Goal: Task Accomplishment & Management: Use online tool/utility

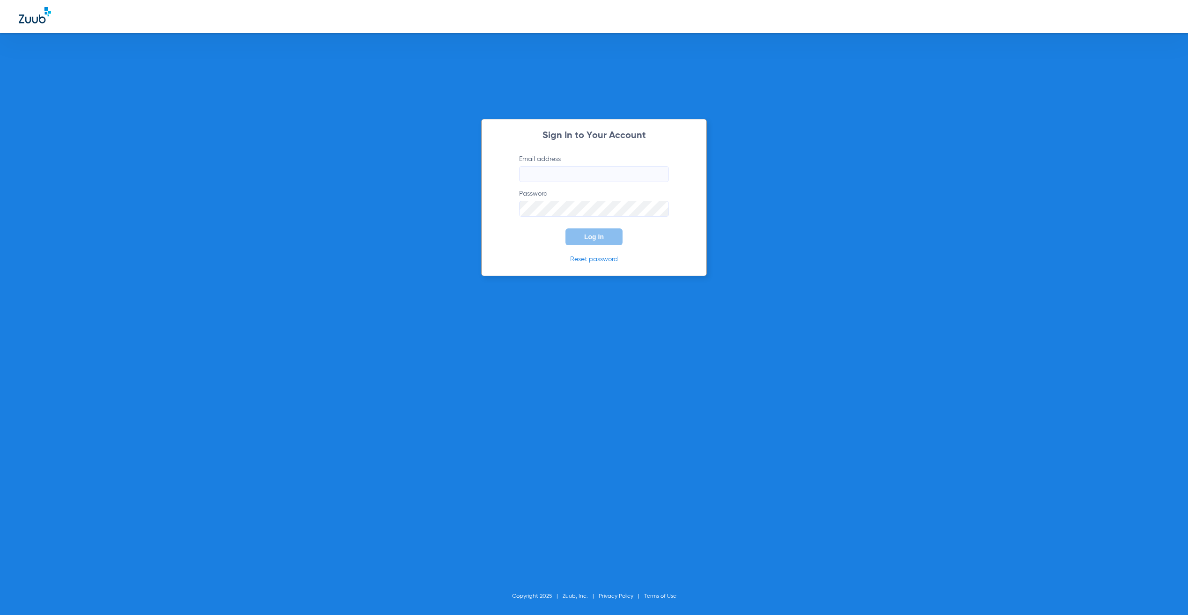
click at [539, 170] on input "Email address" at bounding box center [594, 174] width 150 height 16
type input "jay.rushing@zuub.com"
click at [587, 239] on span "Log In" at bounding box center [594, 236] width 20 height 7
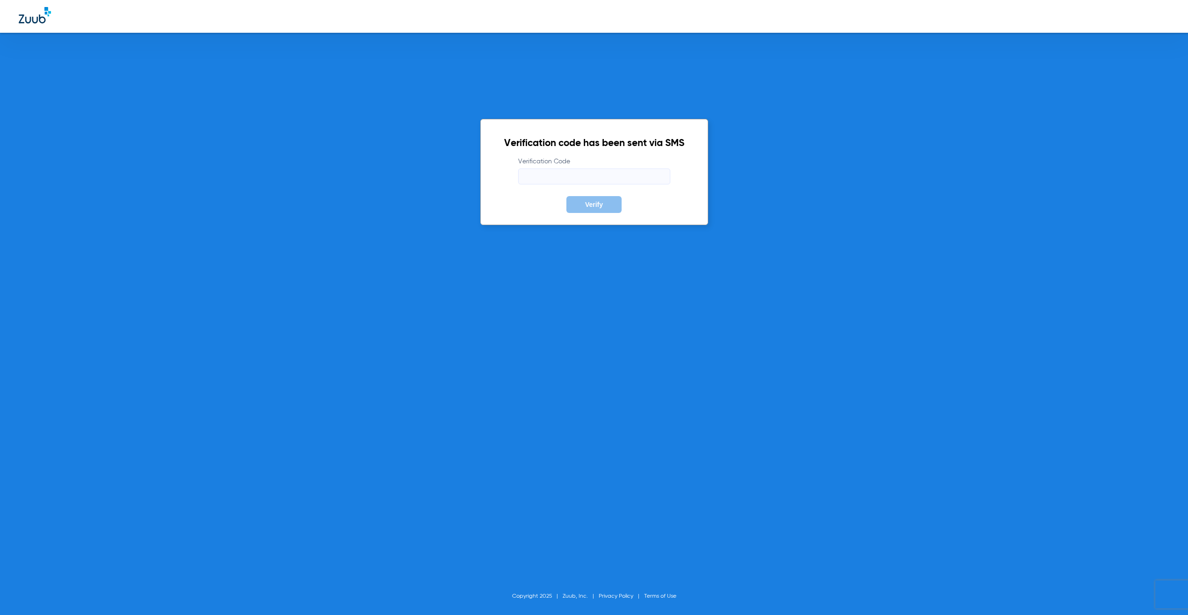
click at [550, 173] on input "Verification Code" at bounding box center [594, 176] width 152 height 16
type input "310081"
click at [566, 196] on button "Verify" at bounding box center [593, 204] width 55 height 17
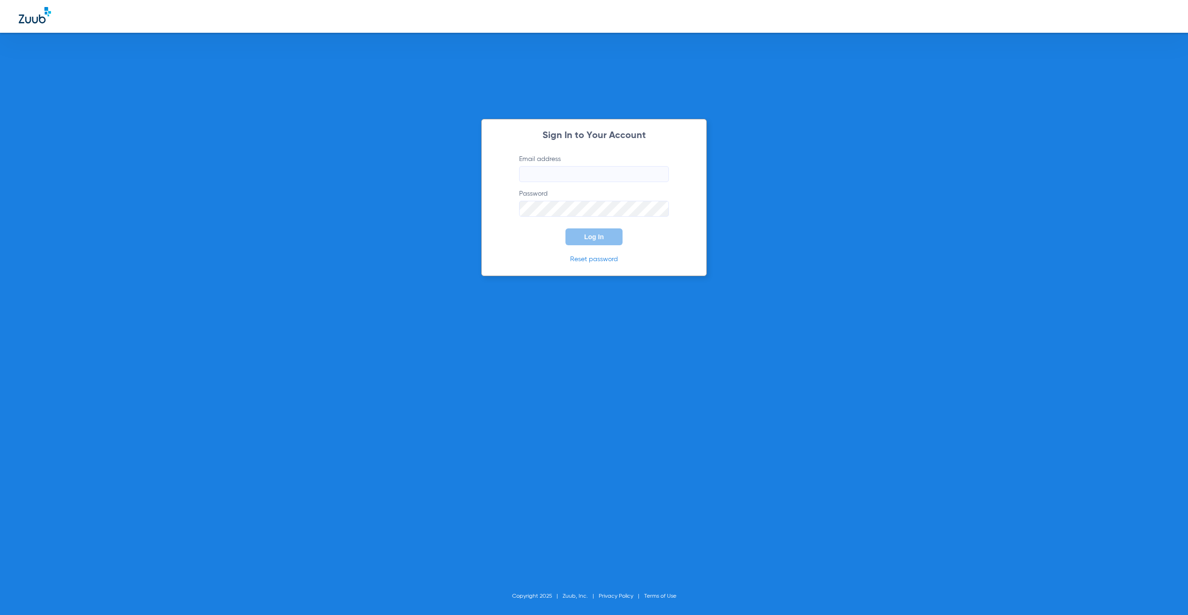
drag, startPoint x: 527, startPoint y: 163, endPoint x: 525, endPoint y: 180, distance: 17.0
click at [527, 163] on label "Email address" at bounding box center [594, 168] width 150 height 28
click at [527, 166] on input "Email address" at bounding box center [594, 174] width 150 height 16
click at [526, 178] on input "Email address" at bounding box center [594, 174] width 150 height 16
type input "jay.rushing@zuub.com"
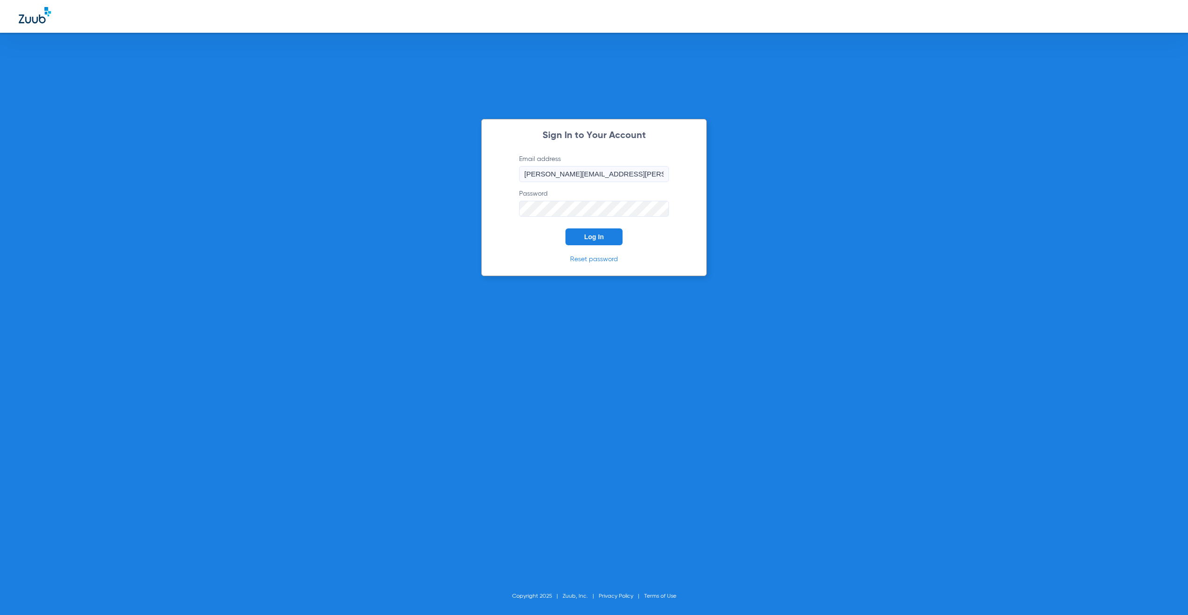
click at [607, 230] on button "Log In" at bounding box center [593, 236] width 57 height 17
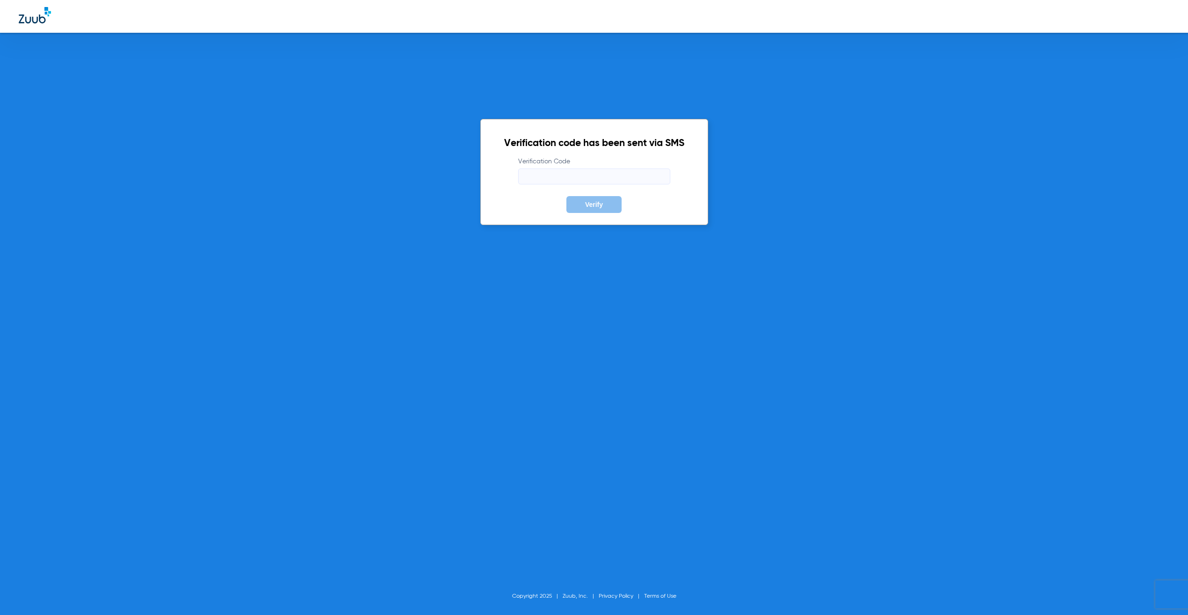
click at [572, 177] on input "Verification Code" at bounding box center [594, 176] width 152 height 16
type input "575812"
click at [566, 196] on button "Verify" at bounding box center [593, 204] width 55 height 17
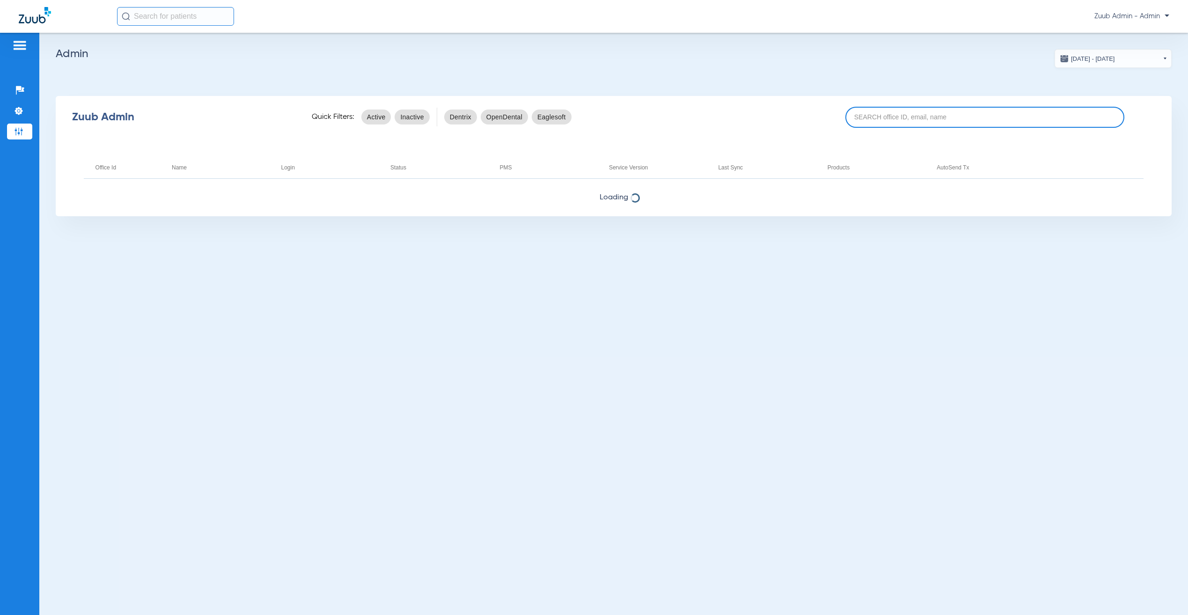
click at [995, 117] on input at bounding box center [984, 117] width 279 height 21
paste input "17007221"
type input "17007221"
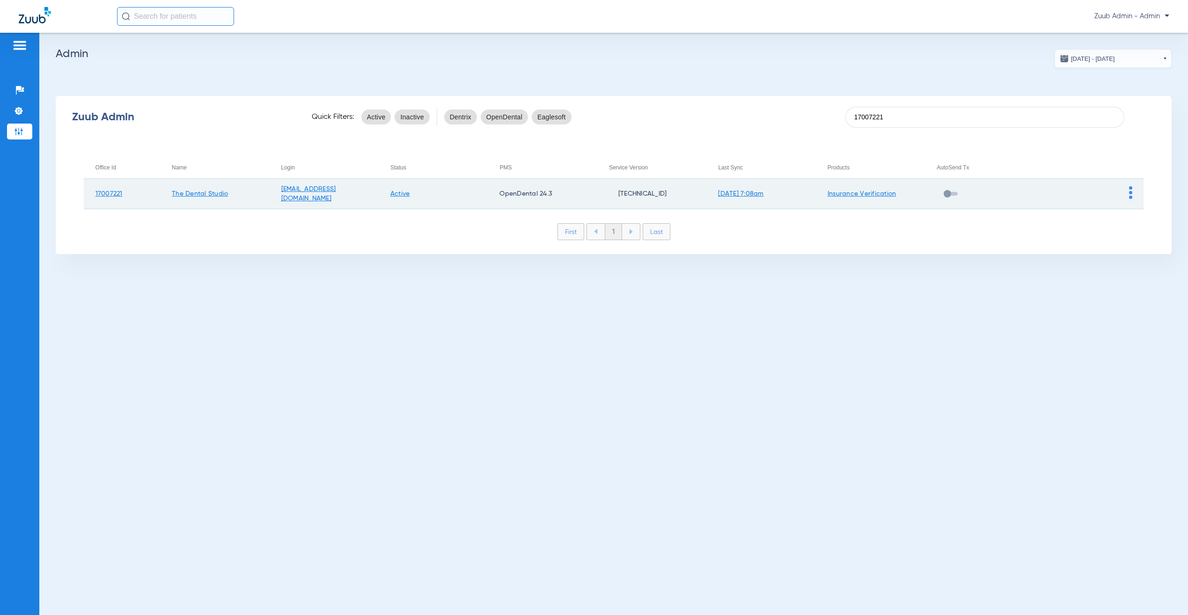
click at [1132, 188] on img at bounding box center [1130, 192] width 3 height 13
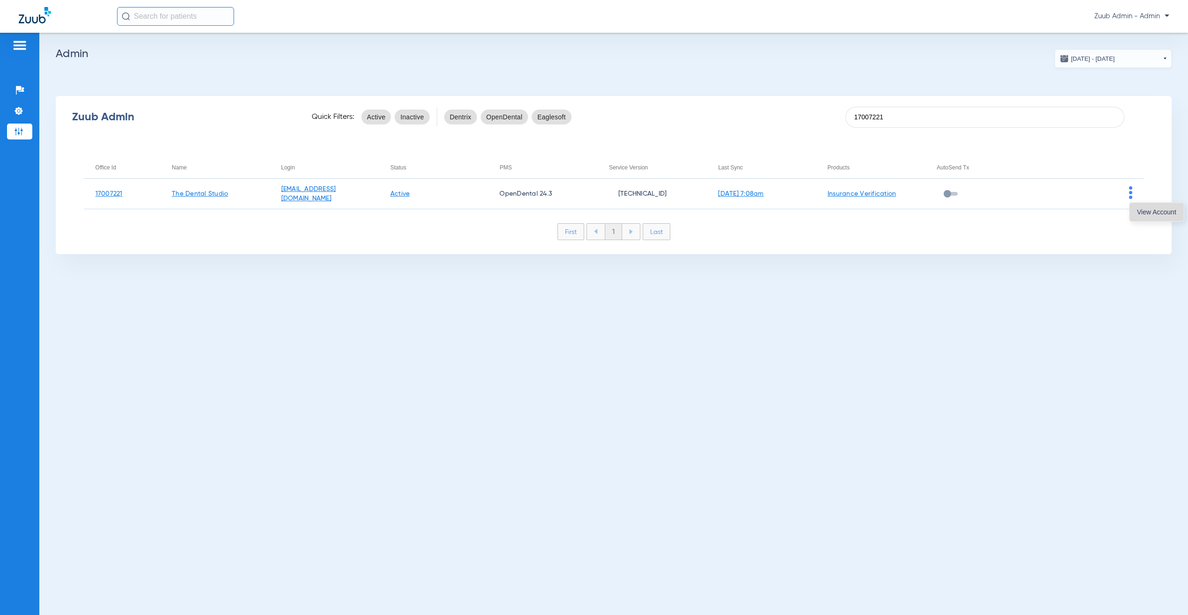
click at [1143, 210] on span "View Account" at bounding box center [1156, 212] width 39 height 7
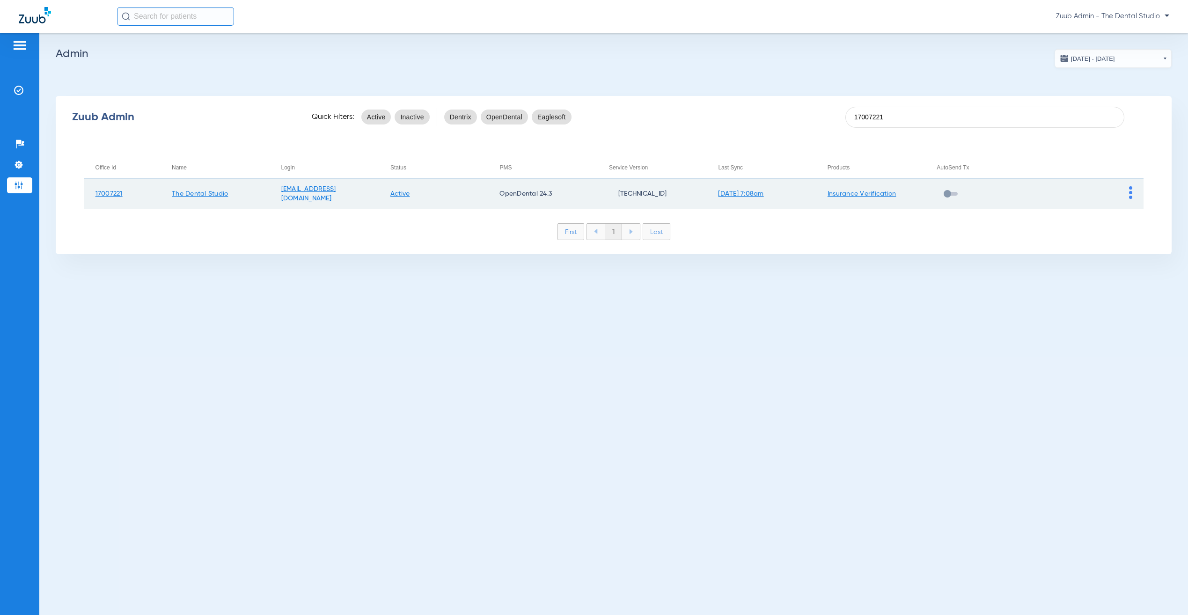
click at [1132, 192] on img at bounding box center [1130, 192] width 3 height 13
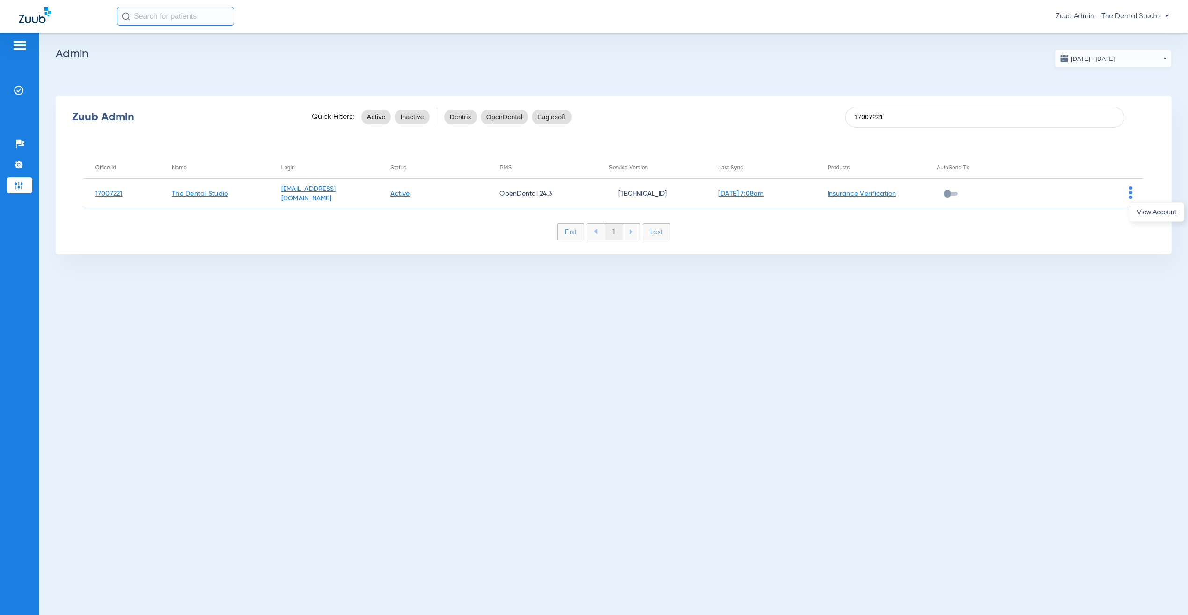
click at [1139, 216] on button "View Account" at bounding box center [1156, 212] width 54 height 19
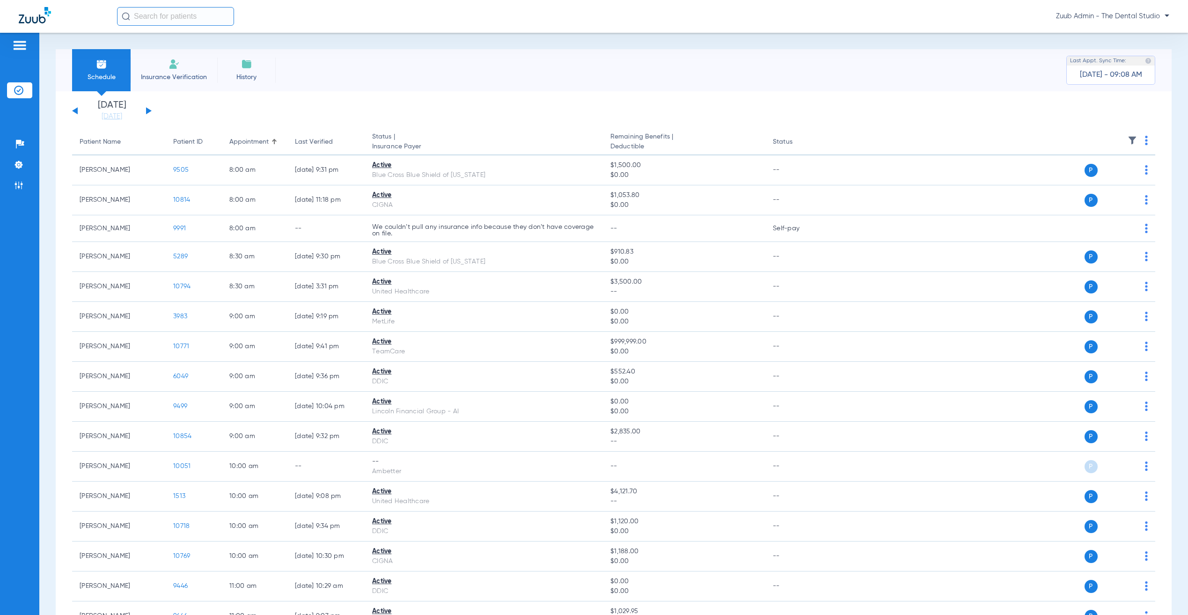
click at [146, 110] on button at bounding box center [149, 110] width 6 height 7
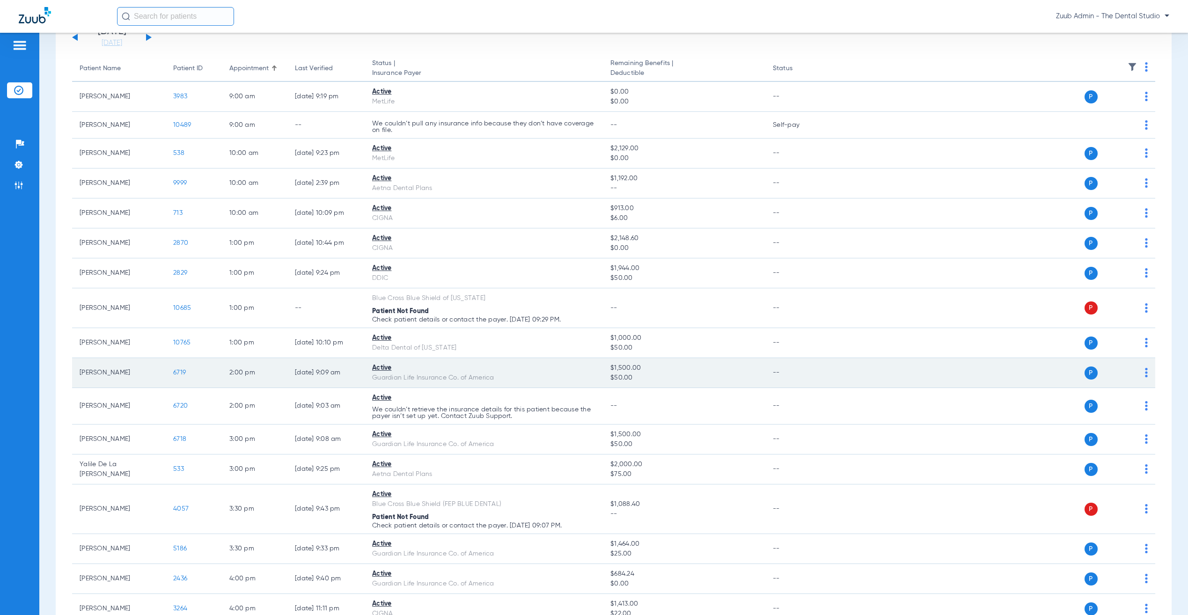
scroll to position [74, 0]
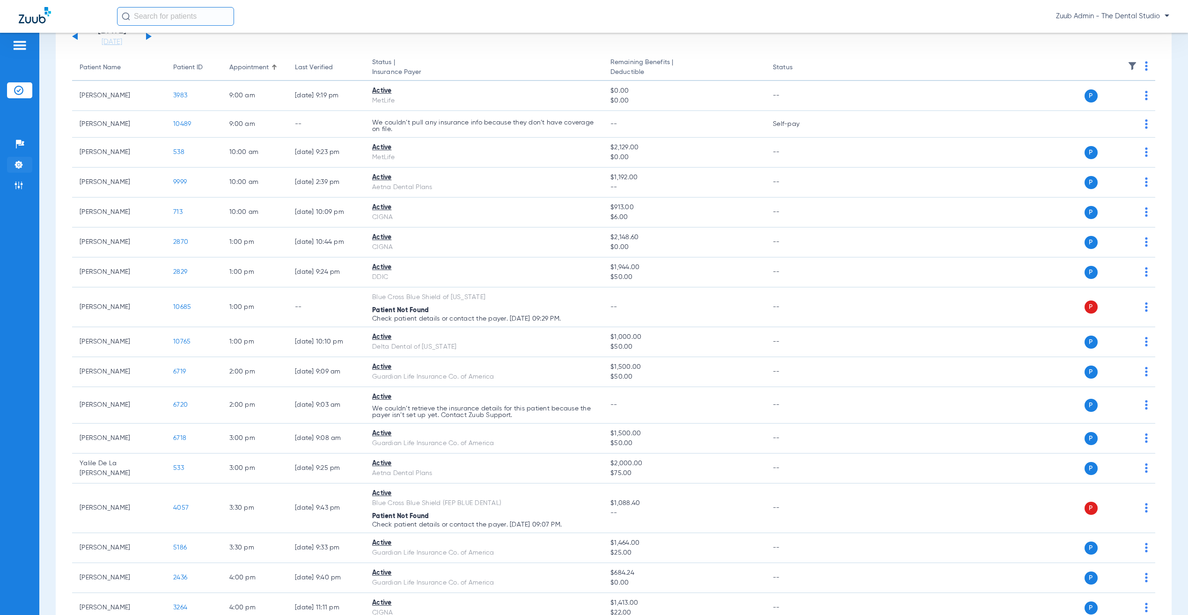
click at [21, 168] on img at bounding box center [18, 164] width 9 height 9
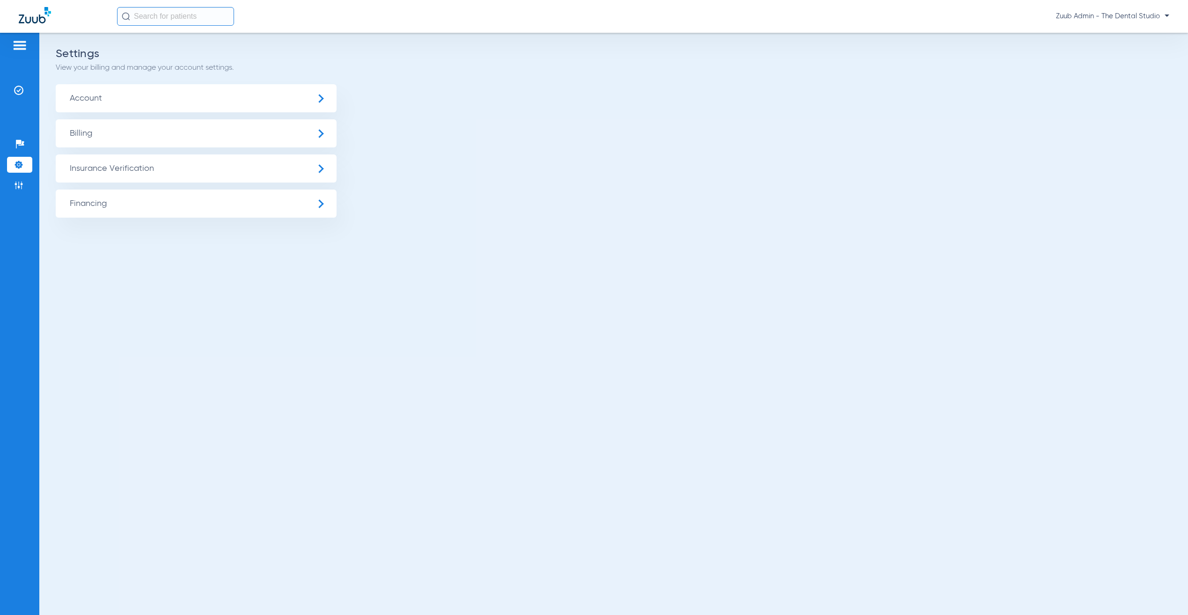
click at [146, 165] on span "Insurance Verification" at bounding box center [196, 168] width 281 height 28
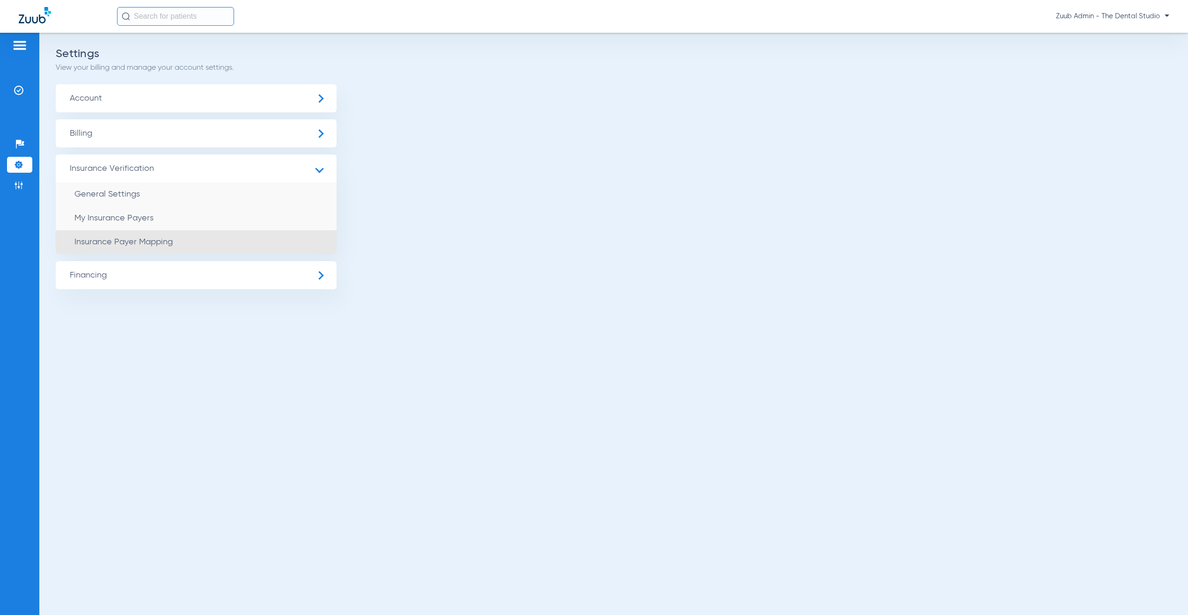
click at [163, 245] on li "Insurance Payer Mapping" at bounding box center [196, 242] width 281 height 24
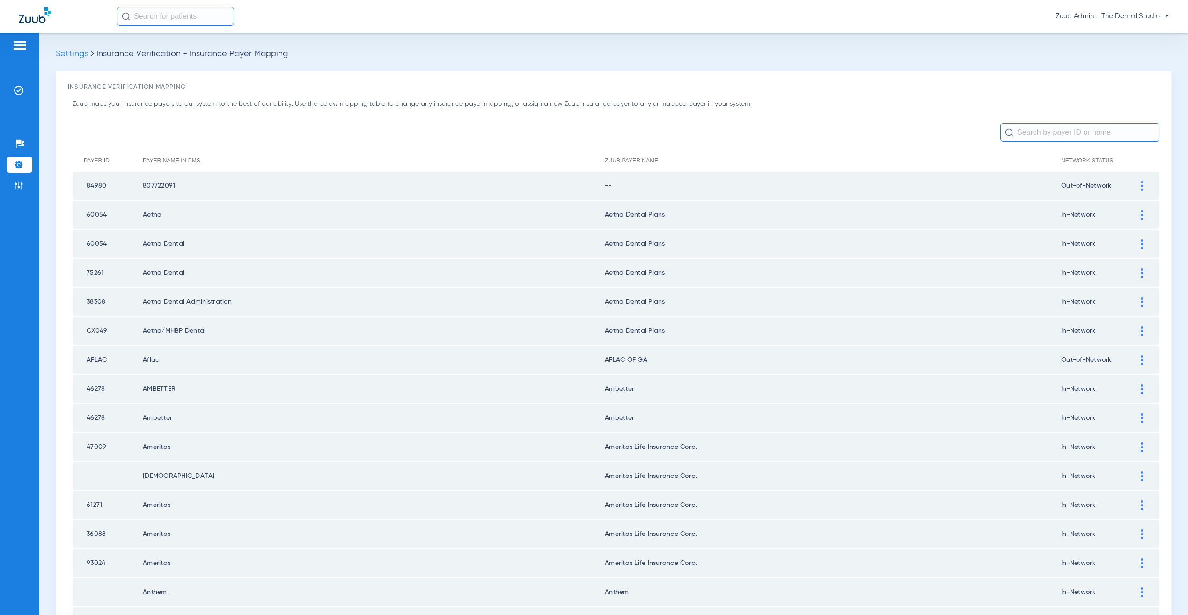
click at [1064, 133] on input "text" at bounding box center [1079, 132] width 159 height 19
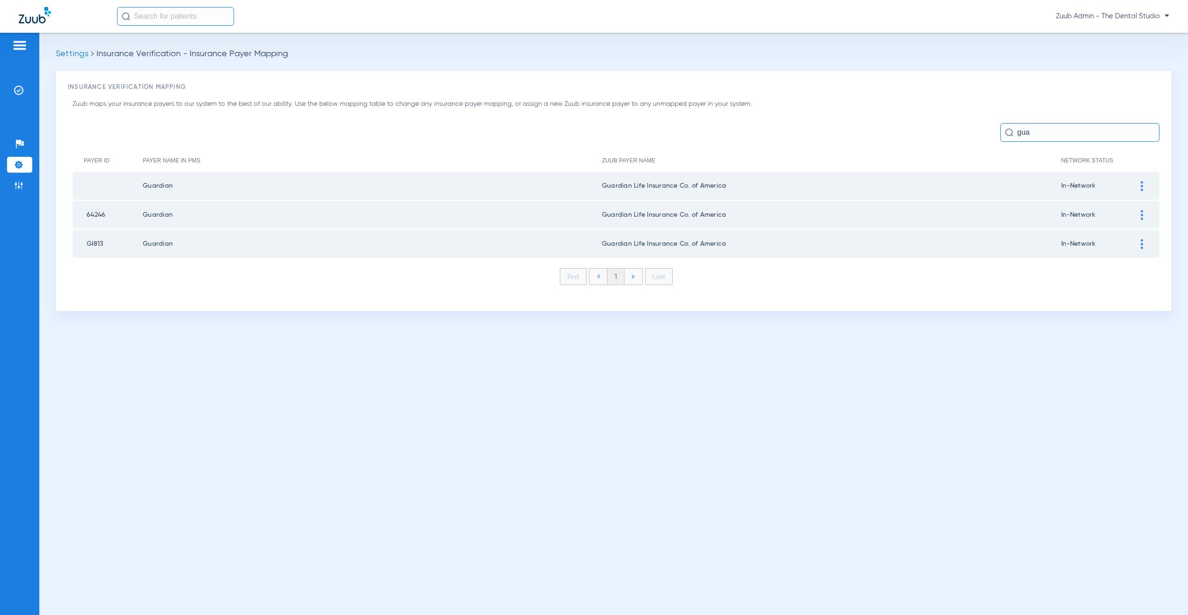
click at [99, 236] on td "GI813" at bounding box center [108, 244] width 70 height 28
click at [97, 238] on td "GI813" at bounding box center [108, 244] width 70 height 28
copy td "GI813"
click at [1054, 130] on input "gua" at bounding box center [1079, 132] width 159 height 19
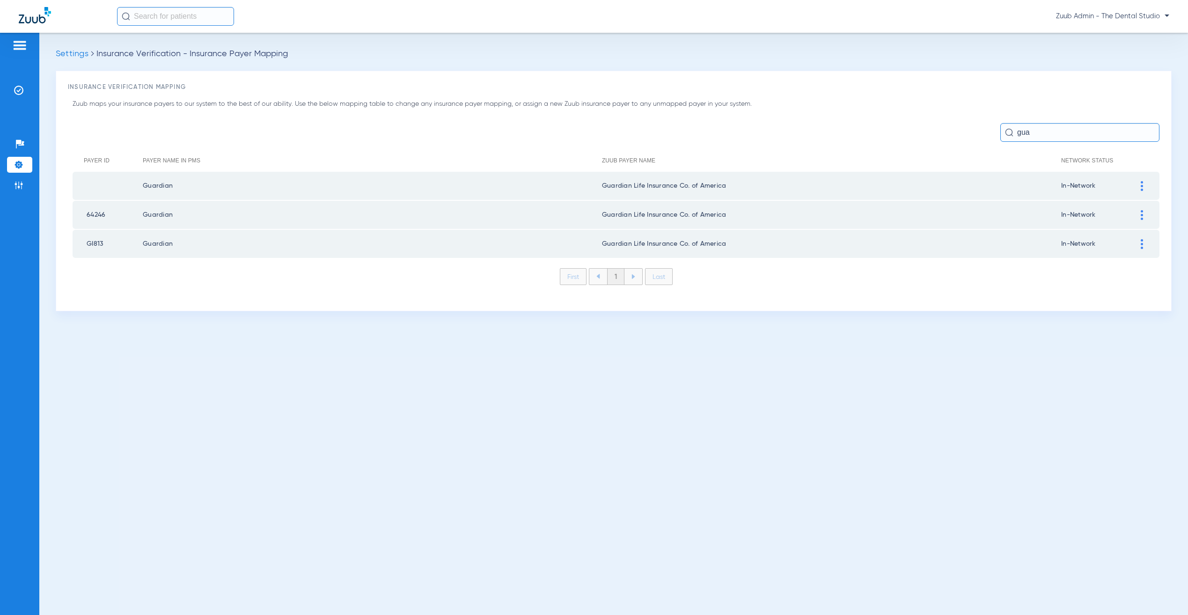
click at [1054, 130] on input "gua" at bounding box center [1079, 132] width 159 height 19
paste input "GI813"
type input "GI813"
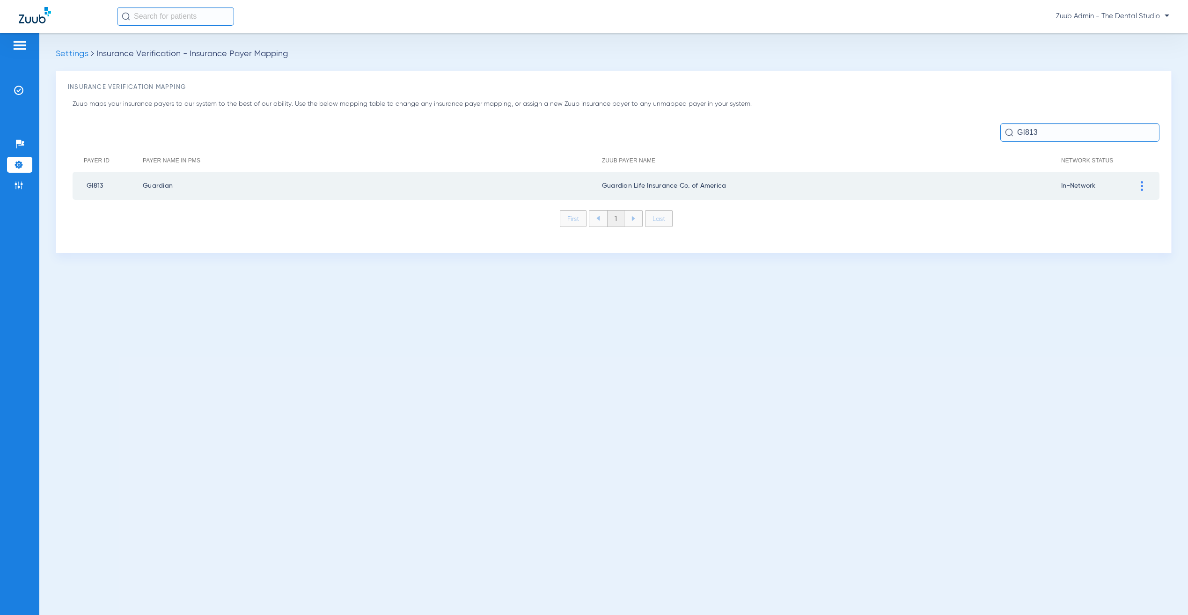
click at [1087, 130] on input "GI813" at bounding box center [1079, 132] width 159 height 19
click at [1086, 130] on input "GI813" at bounding box center [1079, 132] width 159 height 19
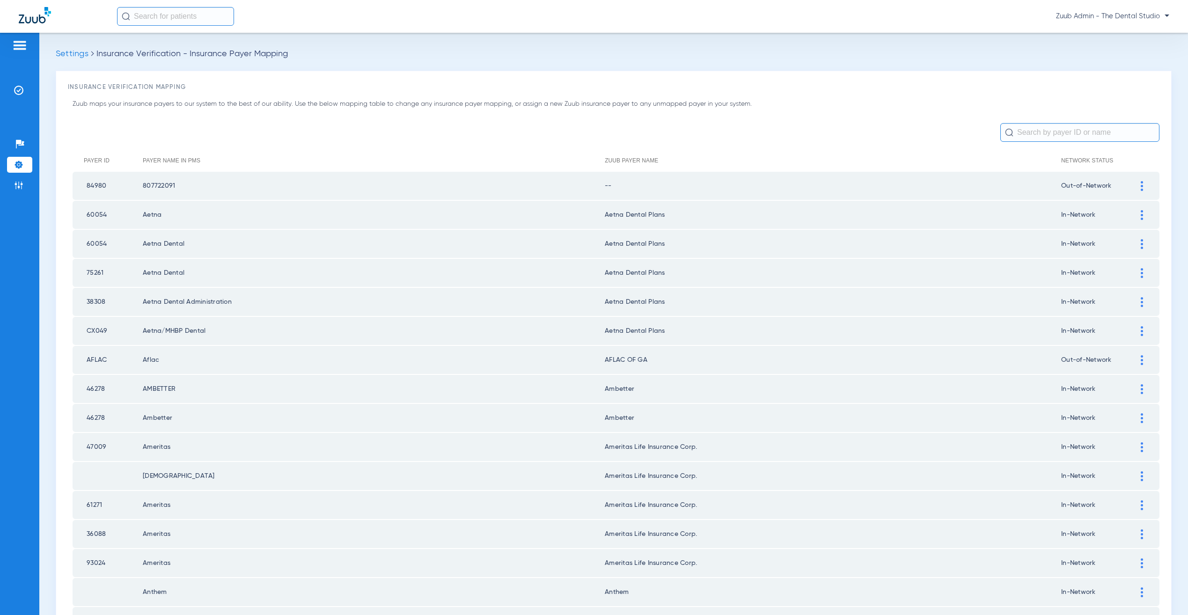
click at [1070, 133] on input "text" at bounding box center [1079, 132] width 159 height 19
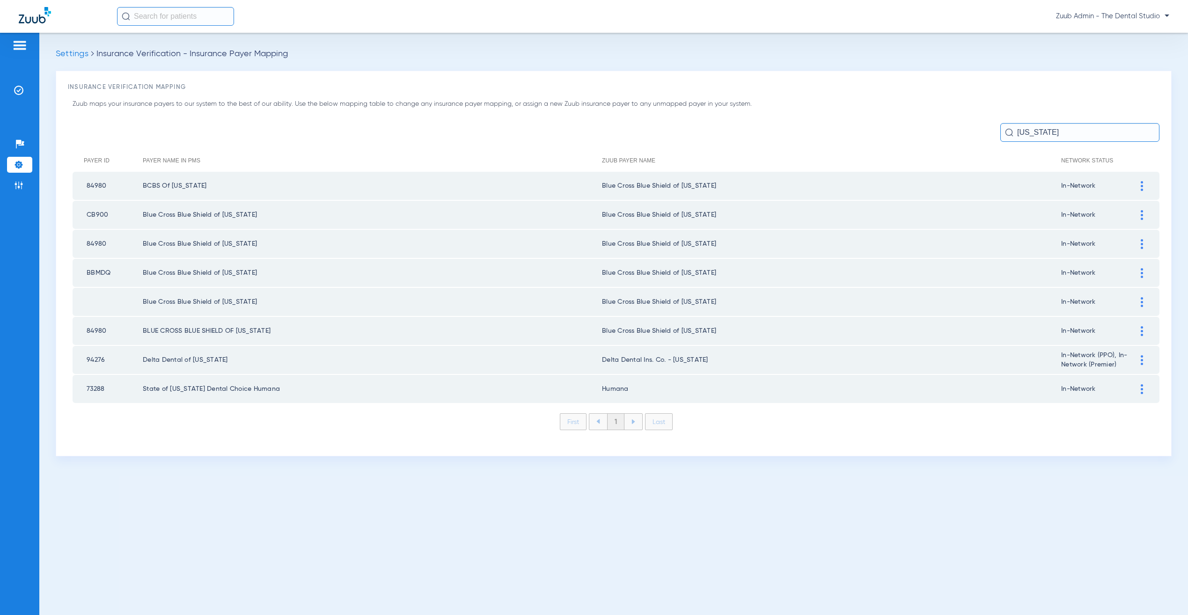
type input "texas"
click at [18, 79] on div "Patients Insurance Verification Setup Help Center Settings Admin" at bounding box center [19, 340] width 39 height 615
click at [14, 93] on img at bounding box center [18, 90] width 9 height 9
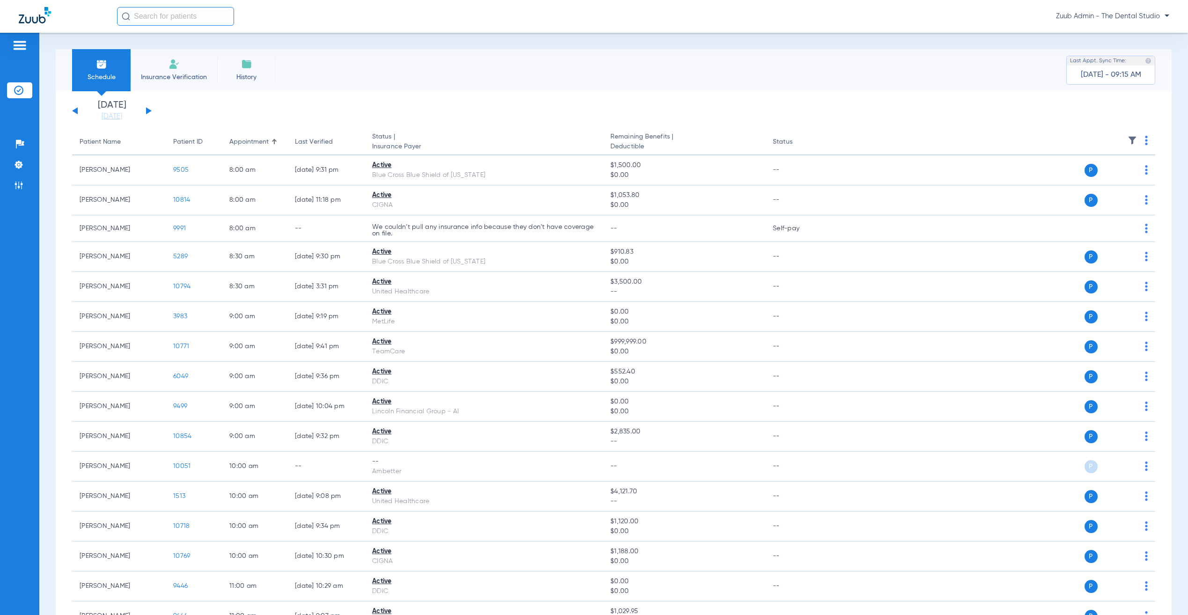
click at [146, 111] on button at bounding box center [149, 110] width 6 height 7
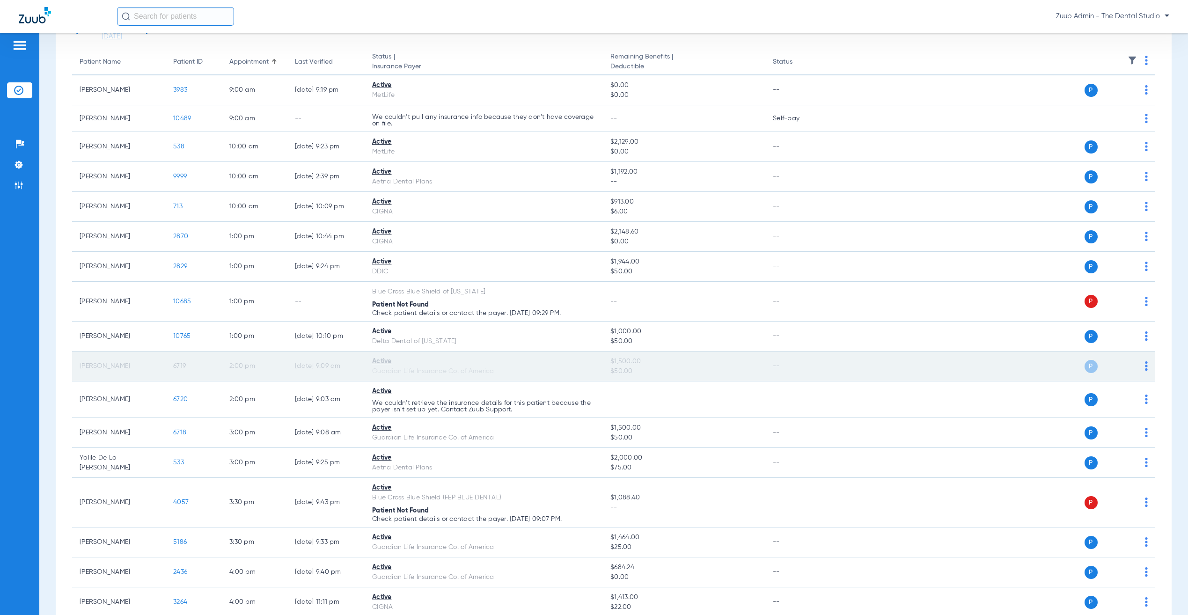
scroll to position [84, 0]
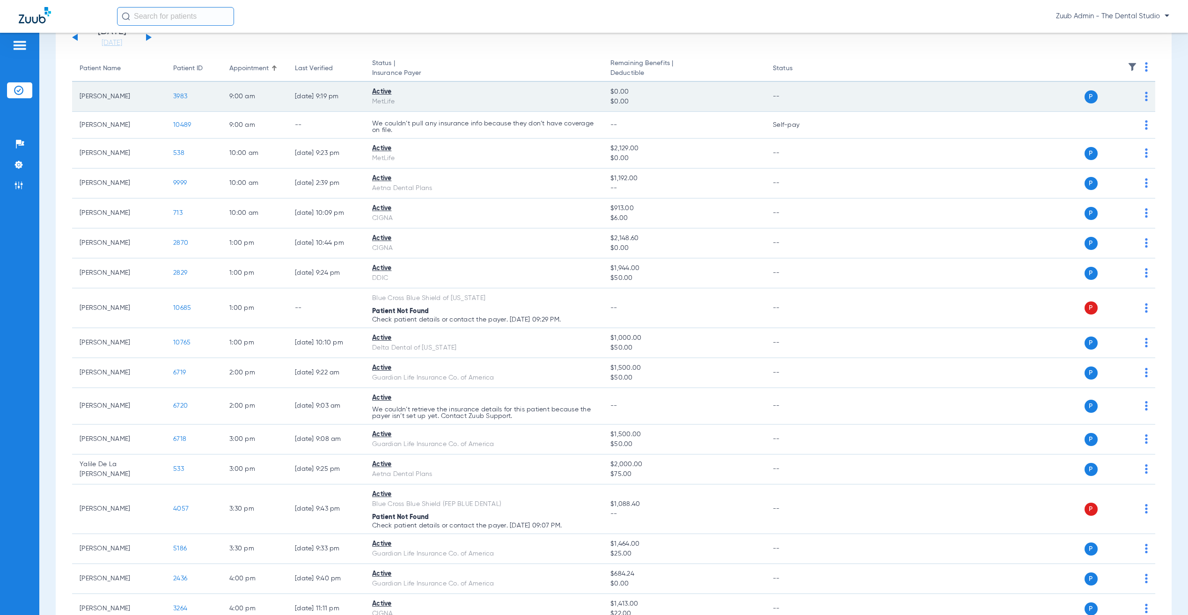
scroll to position [74, 0]
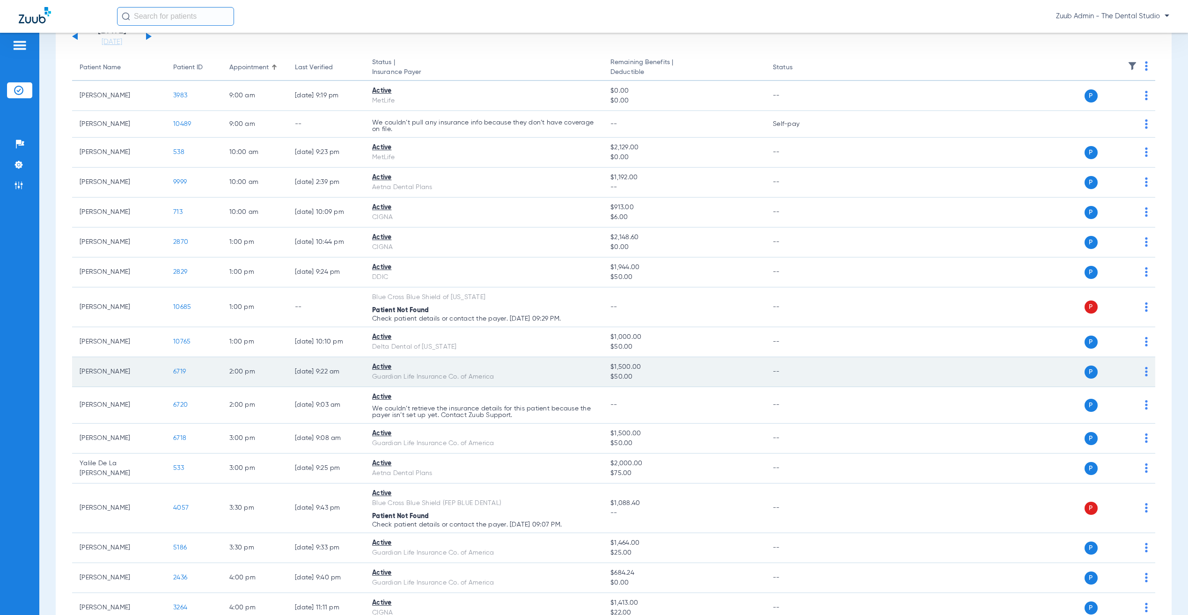
click at [175, 373] on span "6719" at bounding box center [179, 371] width 13 height 7
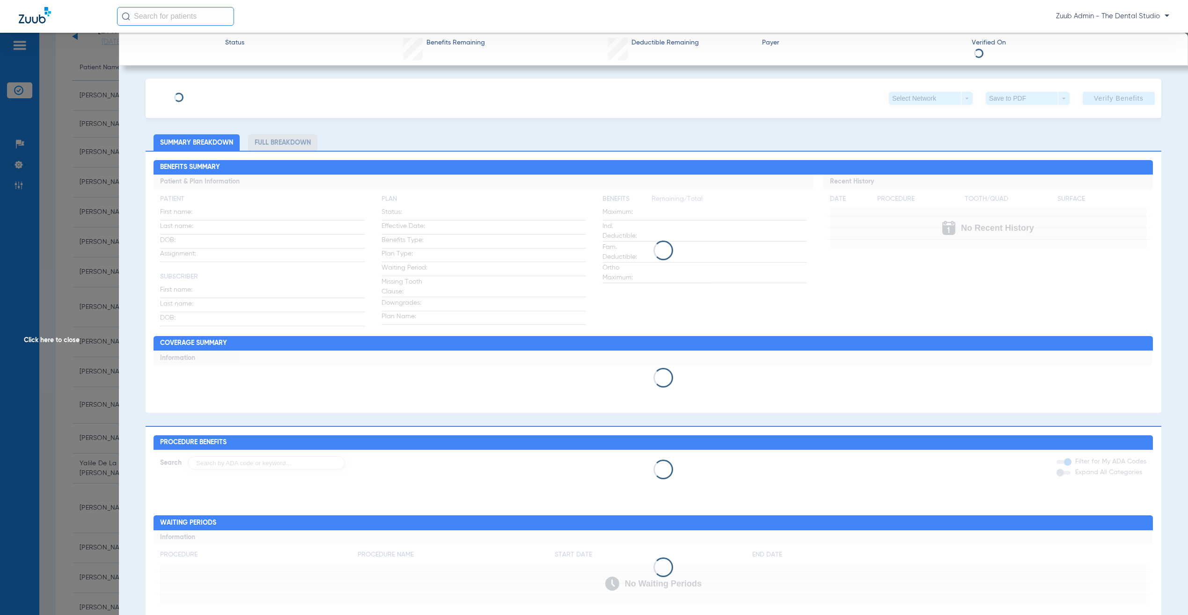
type input "Gabiel"
type input "[PERSON_NAME]"
type input "[DATE]"
type input "925682236"
type input "00529089"
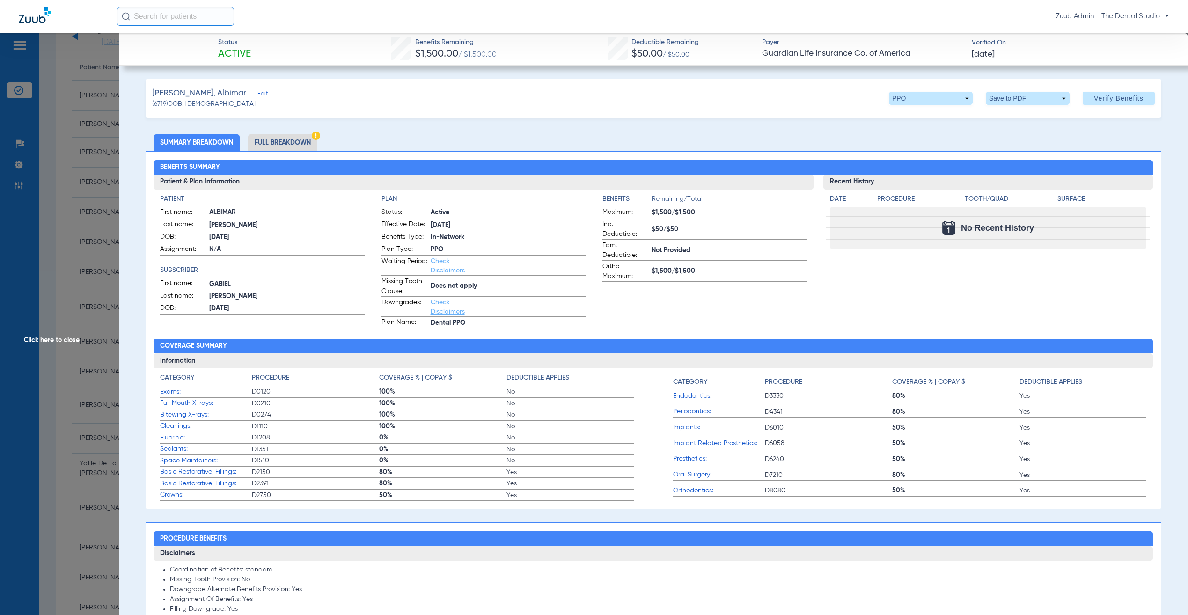
click at [257, 94] on span "Edit" at bounding box center [261, 94] width 8 height 9
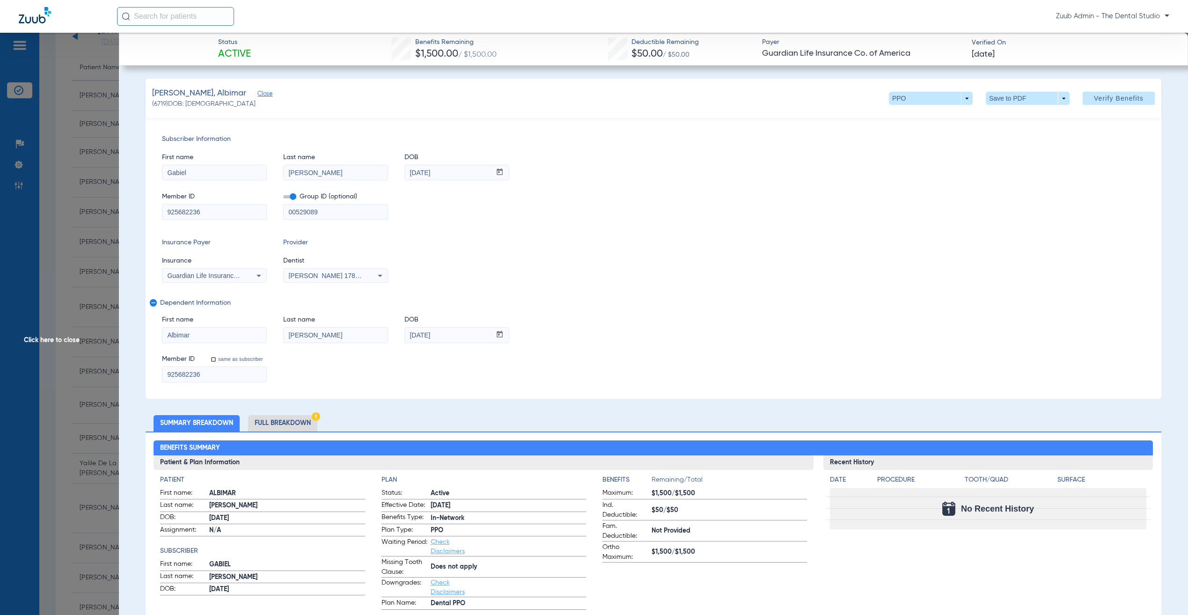
click at [76, 301] on span "Click here to close" at bounding box center [59, 340] width 119 height 615
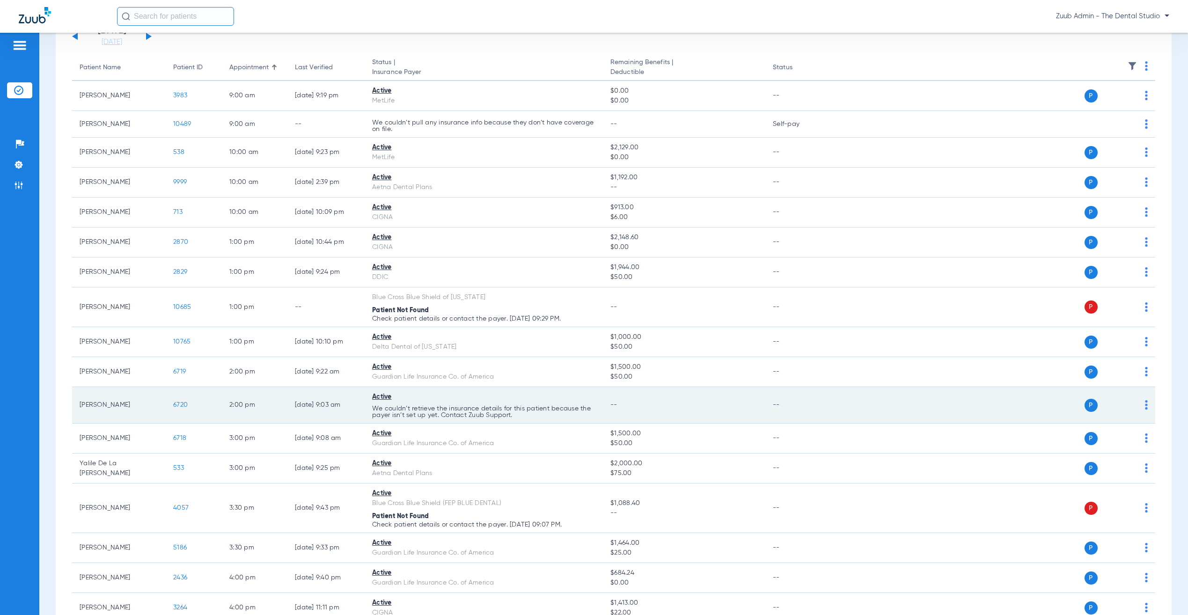
click at [181, 404] on span "6720" at bounding box center [180, 405] width 15 height 7
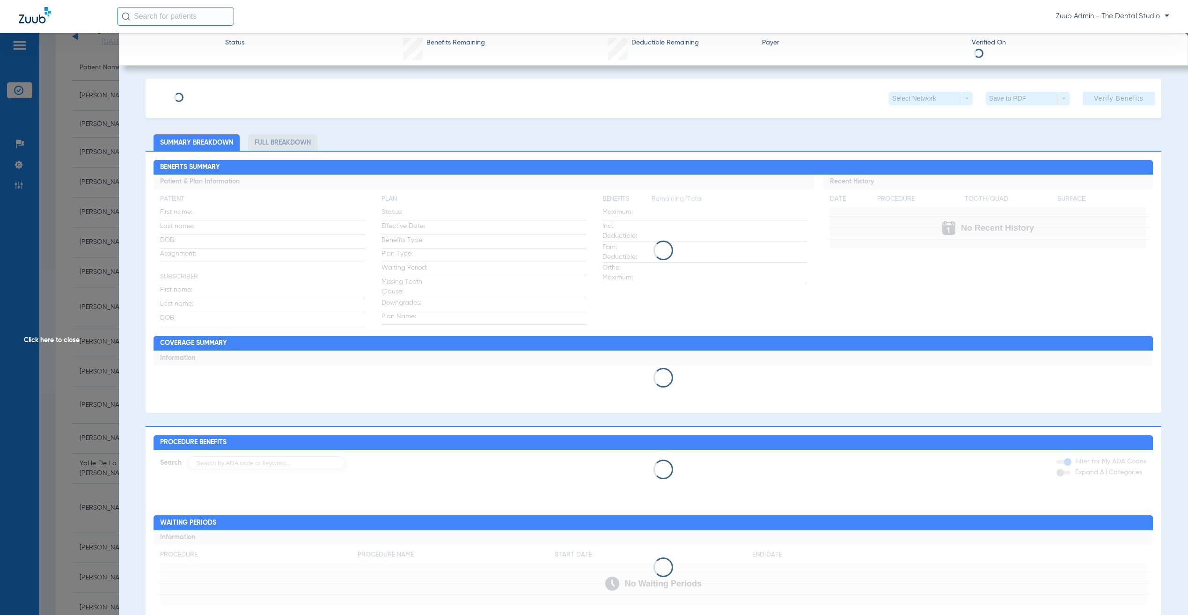
type input "[PERSON_NAME]"
type input "[DATE]"
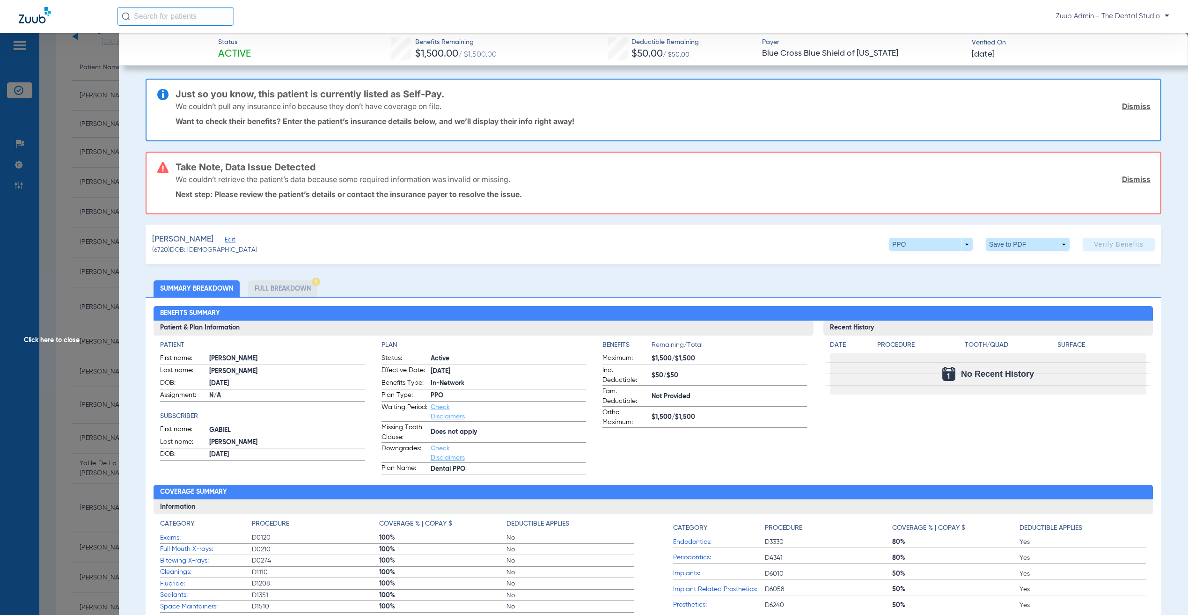
click at [225, 238] on span "Edit" at bounding box center [229, 240] width 8 height 9
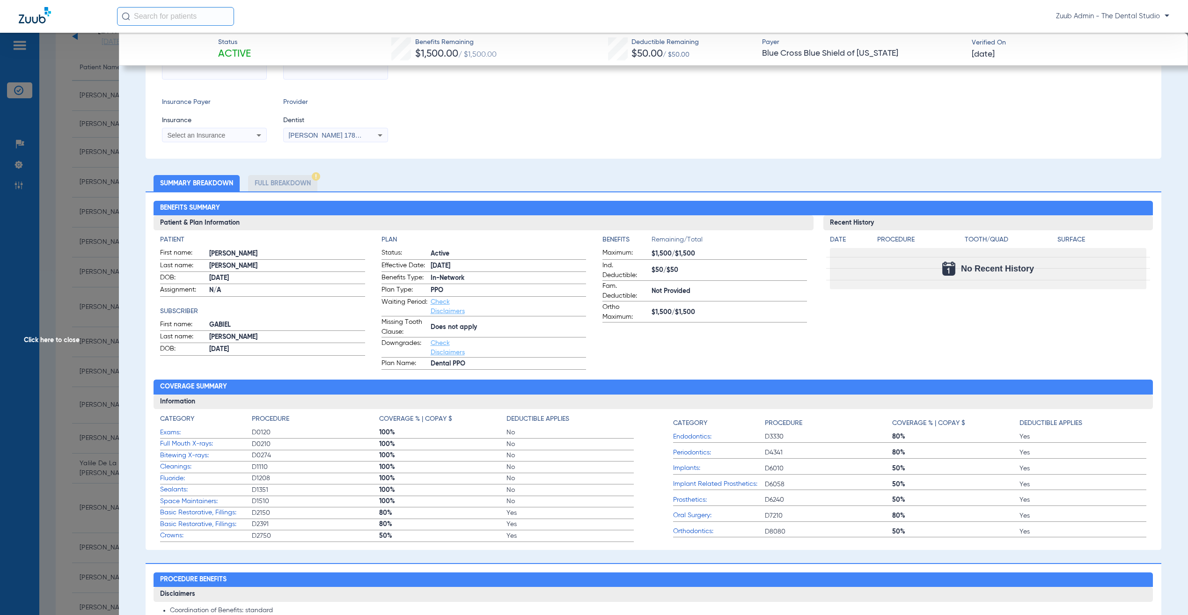
scroll to position [0, 0]
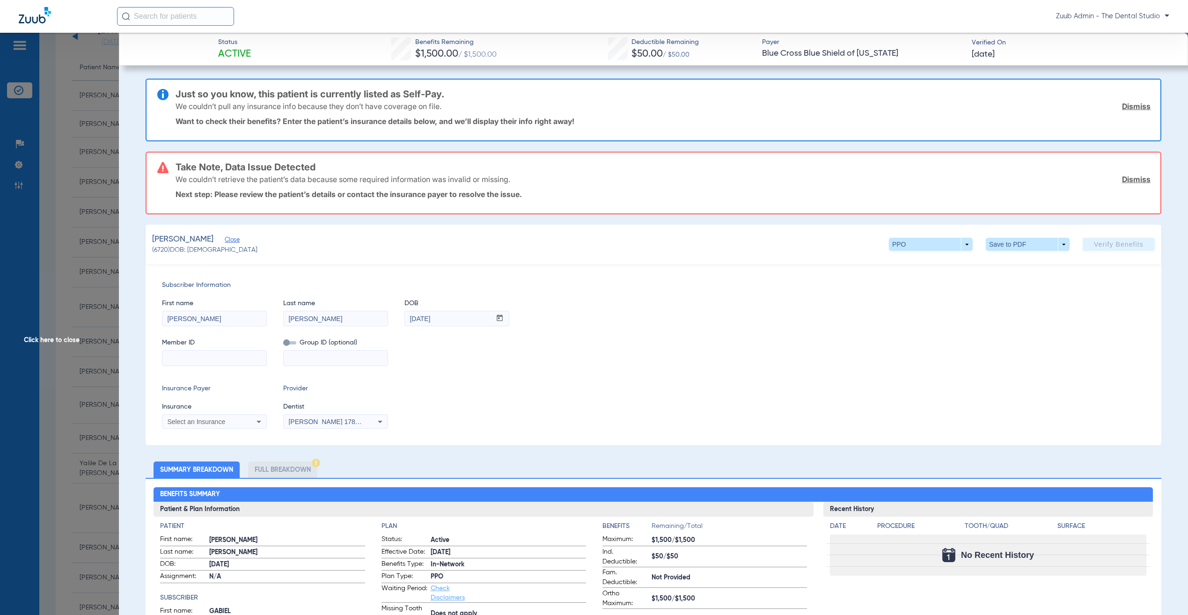
click at [97, 248] on span "Click here to close" at bounding box center [59, 340] width 119 height 615
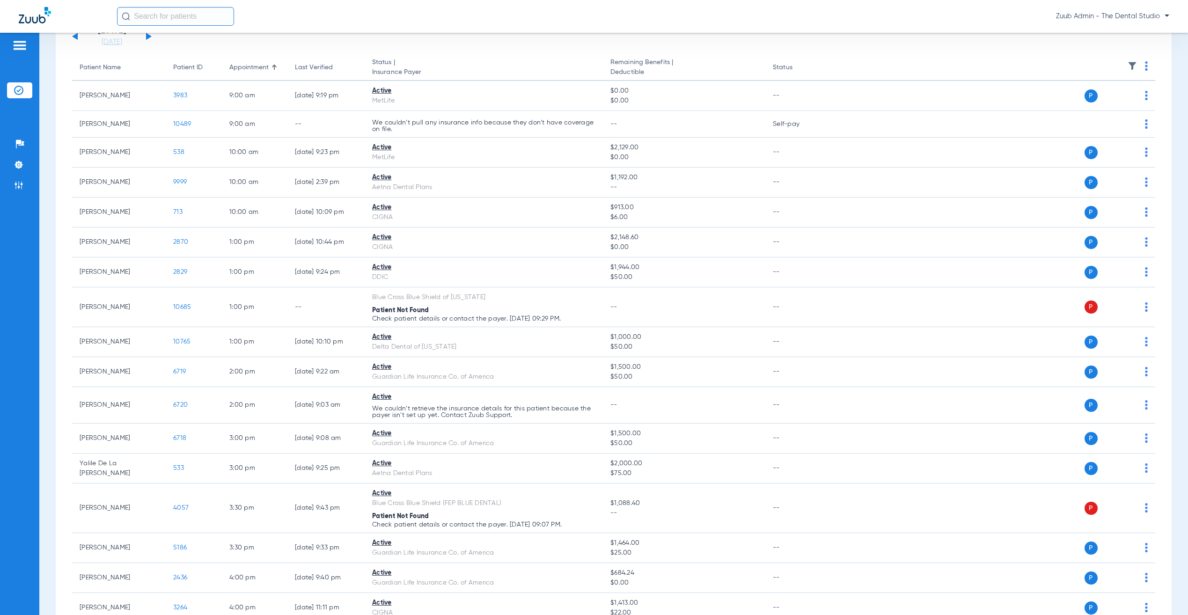
click at [187, 15] on input "text" at bounding box center [175, 16] width 117 height 19
type input "gabiel"
click at [227, 51] on td "[DATE]" at bounding box center [239, 50] width 24 height 13
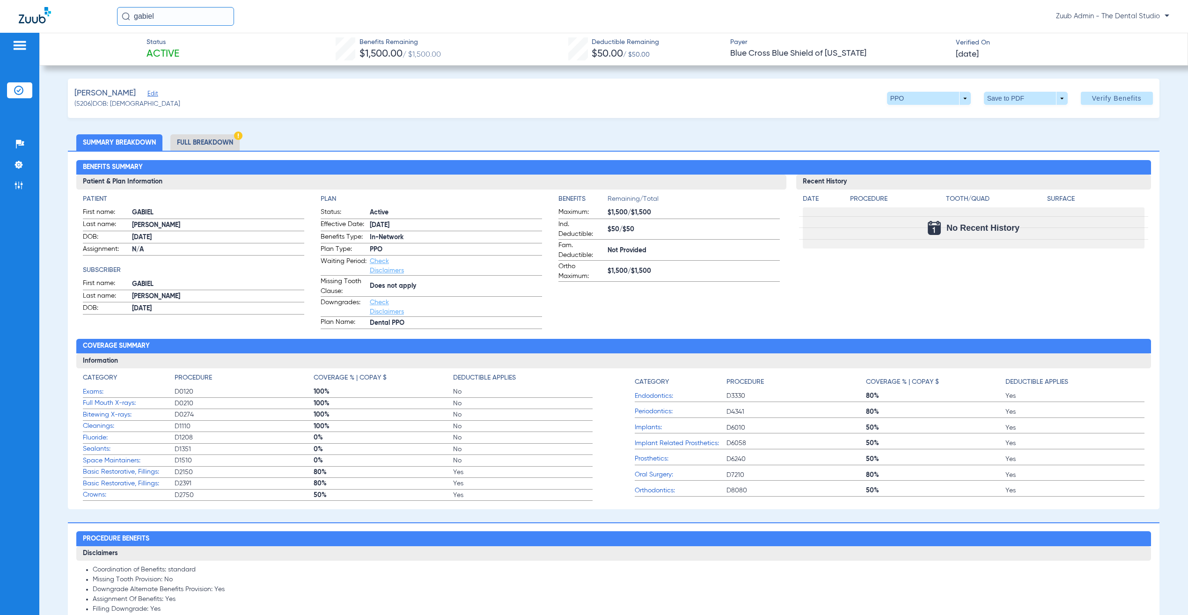
click at [147, 95] on span "Edit" at bounding box center [151, 94] width 8 height 9
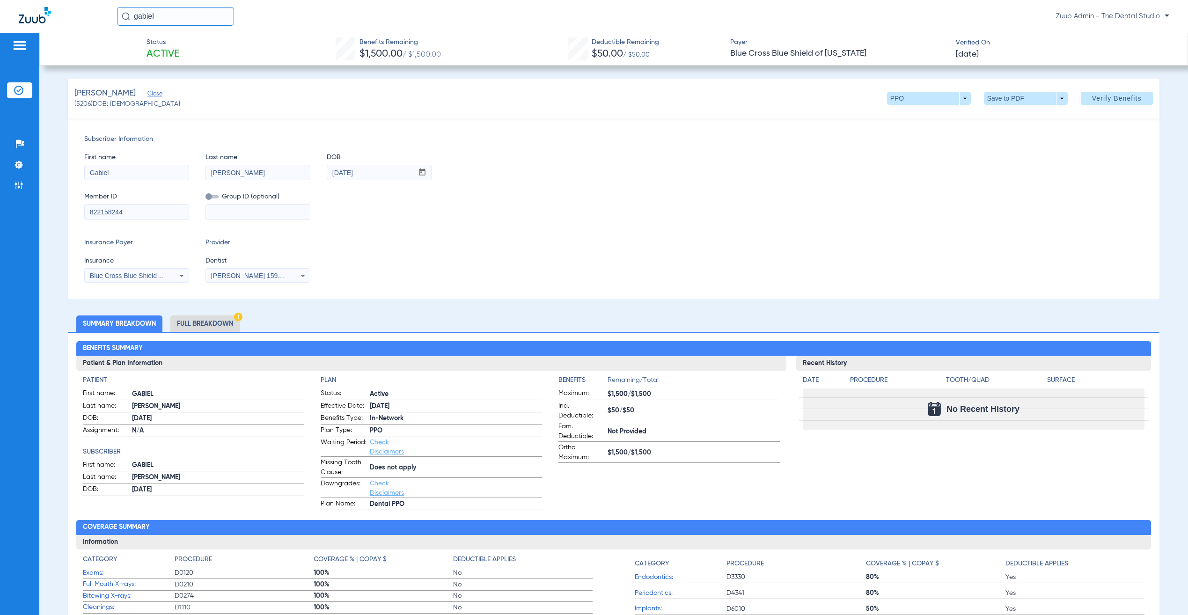
click at [16, 88] on img at bounding box center [18, 90] width 9 height 9
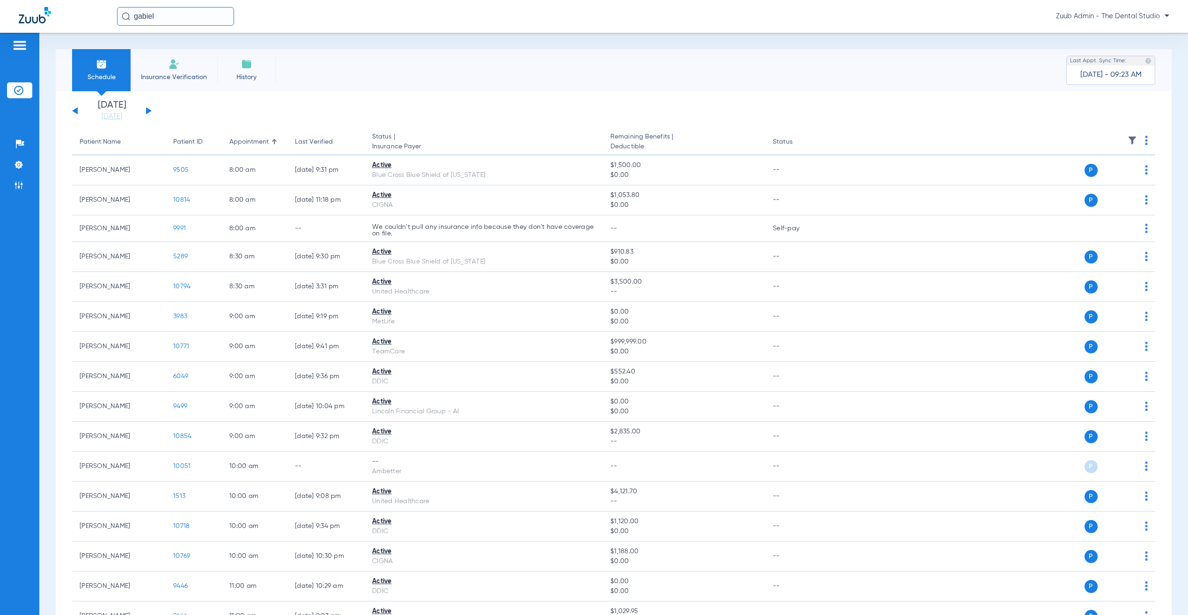
click at [147, 110] on button at bounding box center [149, 110] width 6 height 7
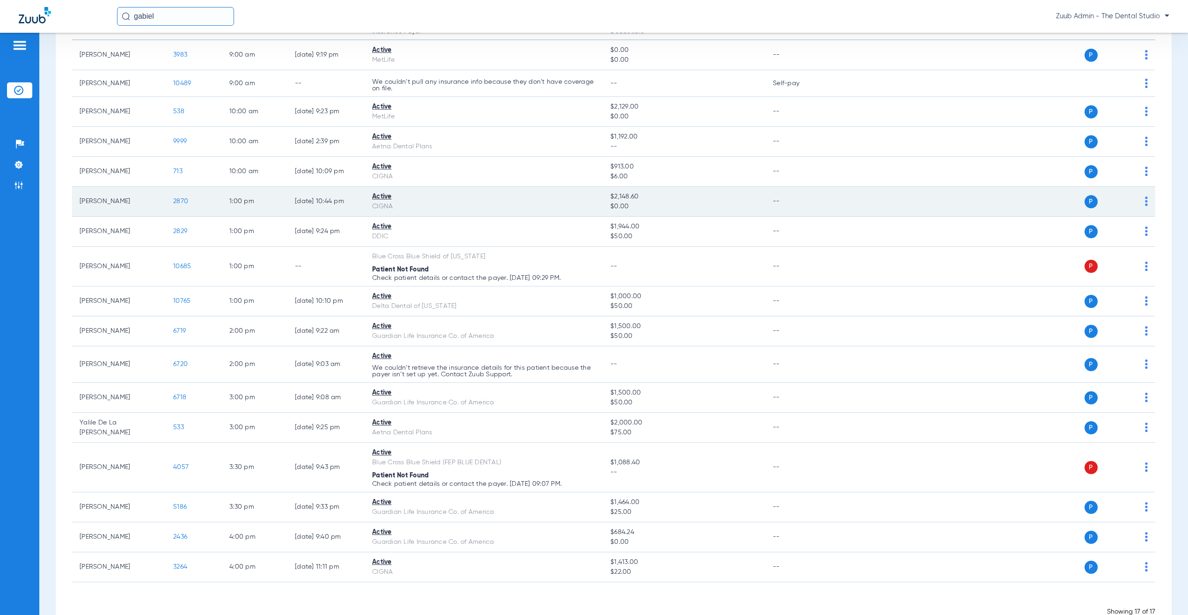
scroll to position [132, 0]
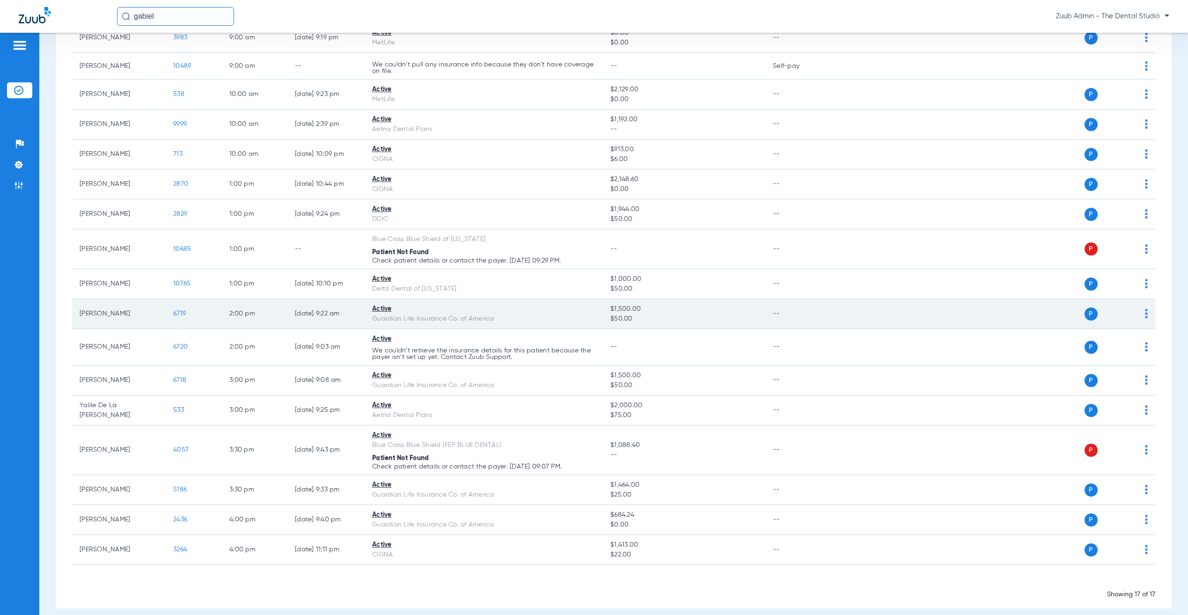
click at [95, 315] on td "[PERSON_NAME]" at bounding box center [119, 314] width 94 height 30
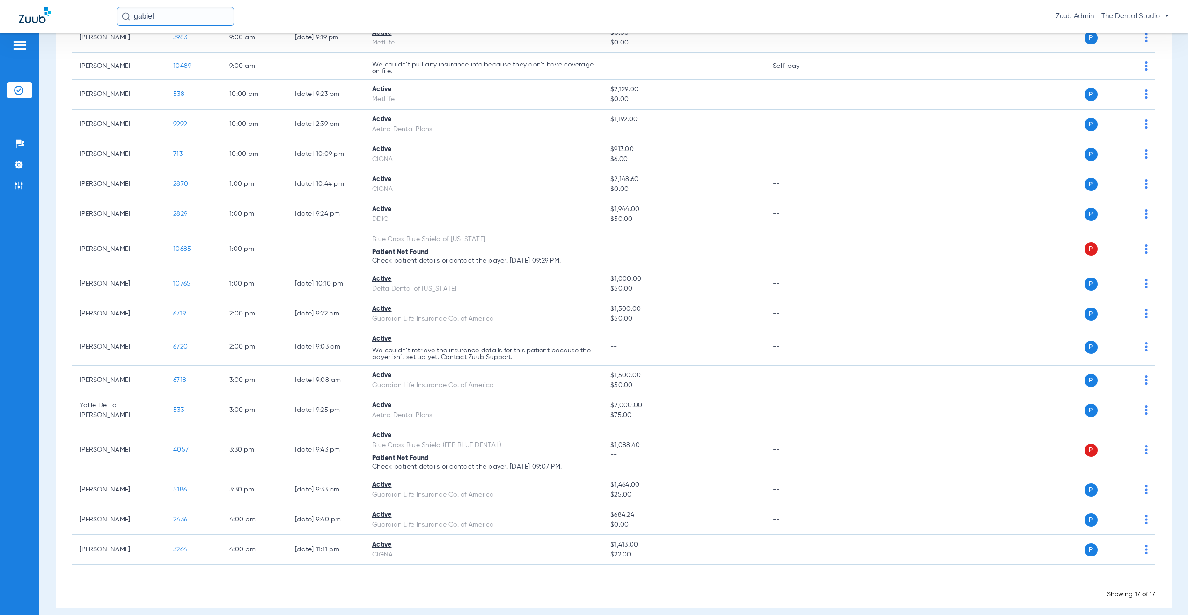
copy td "Albimar"
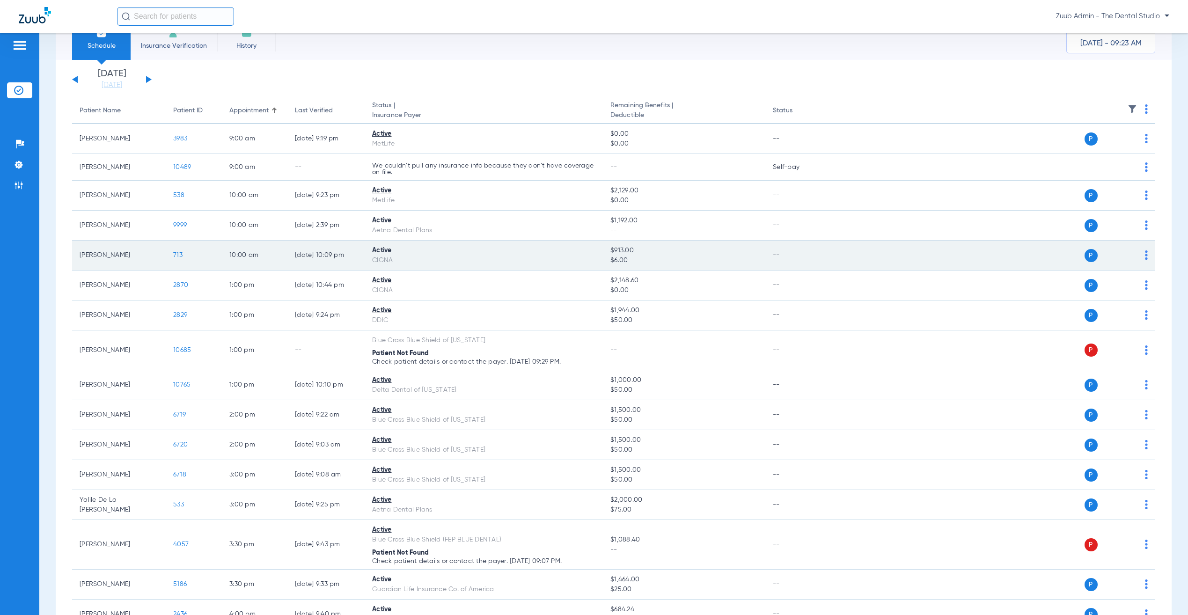
scroll to position [139, 0]
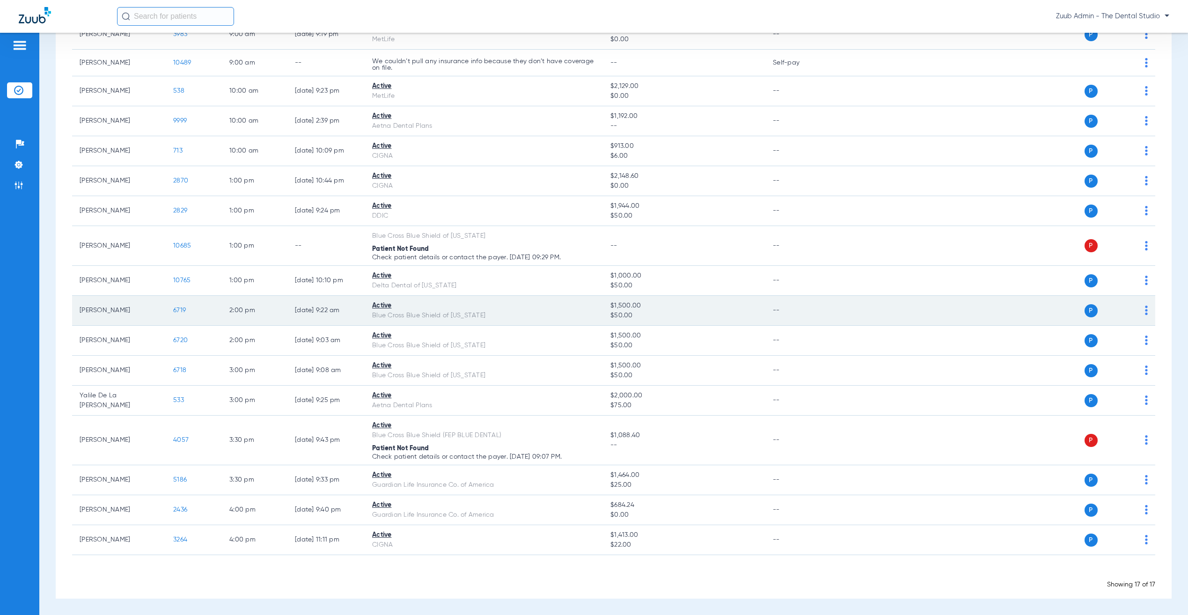
click at [177, 310] on span "6719" at bounding box center [179, 310] width 13 height 7
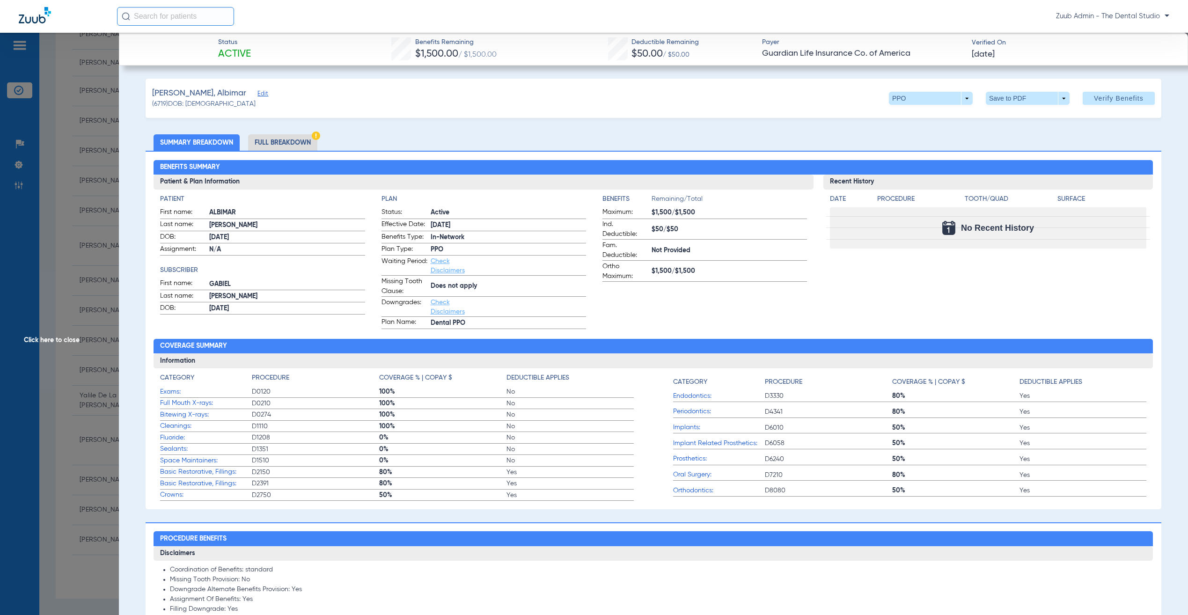
click at [97, 262] on span "Click here to close" at bounding box center [59, 340] width 119 height 615
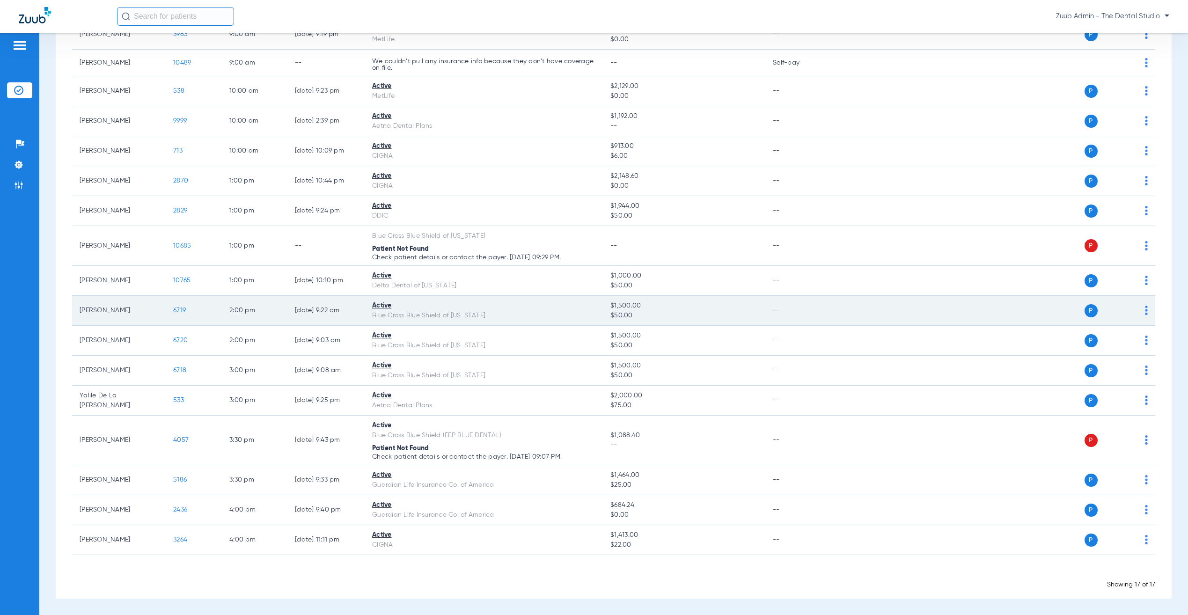
click at [1145, 306] on img at bounding box center [1146, 310] width 3 height 9
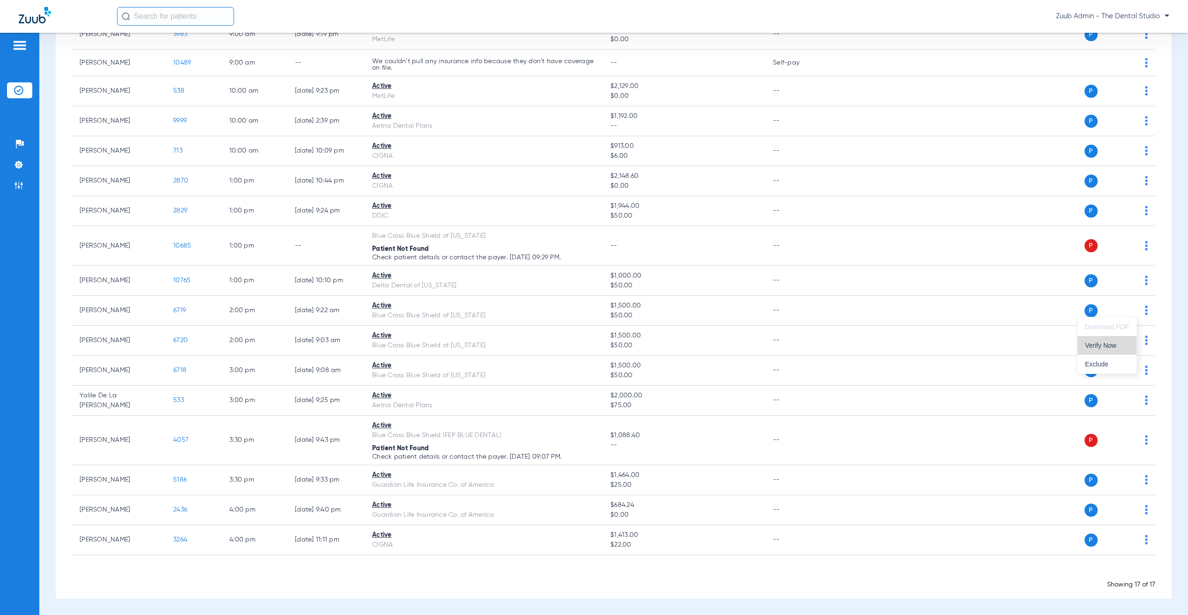
click at [1120, 340] on button "Verify Now" at bounding box center [1106, 345] width 59 height 19
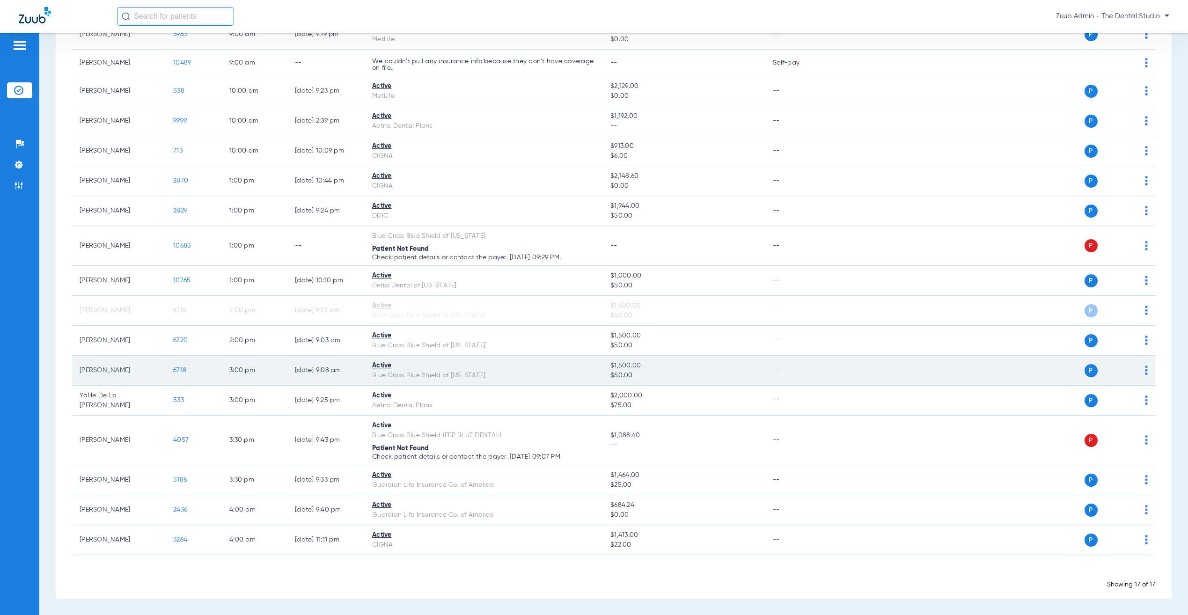
click at [1145, 368] on img at bounding box center [1146, 370] width 3 height 9
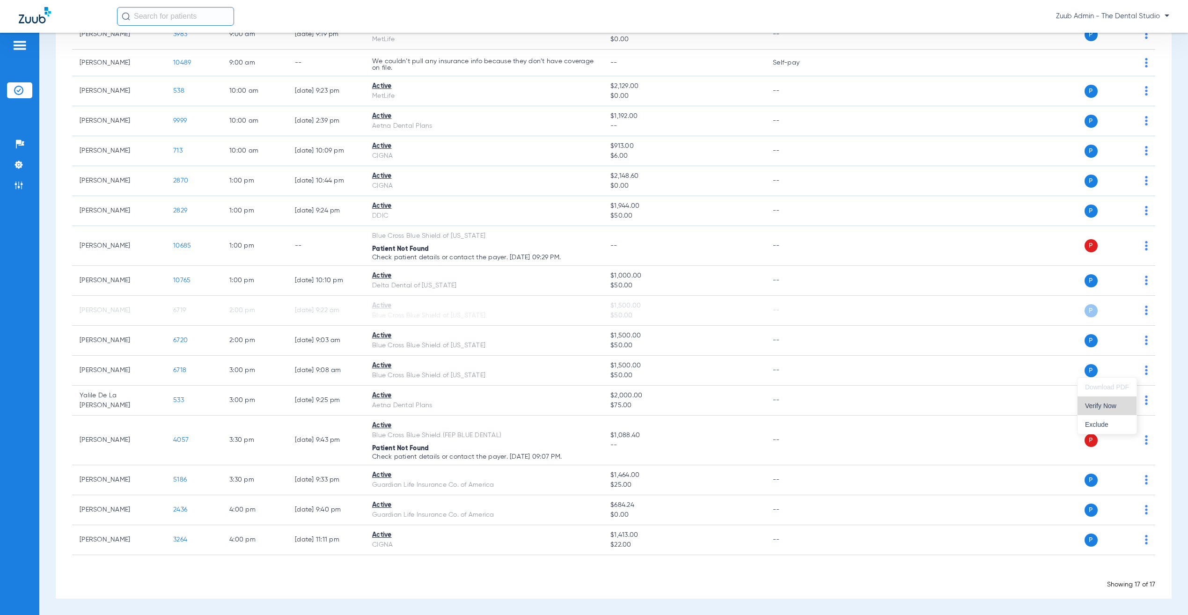
click at [1110, 400] on button "Verify Now" at bounding box center [1106, 405] width 59 height 19
